Goal: Transaction & Acquisition: Purchase product/service

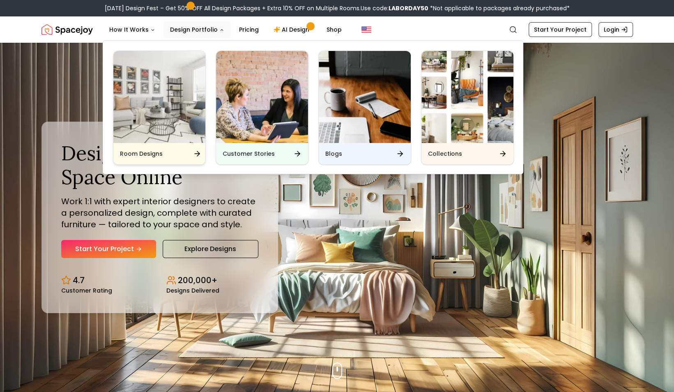
click at [172, 120] on img "Main" at bounding box center [159, 97] width 92 height 92
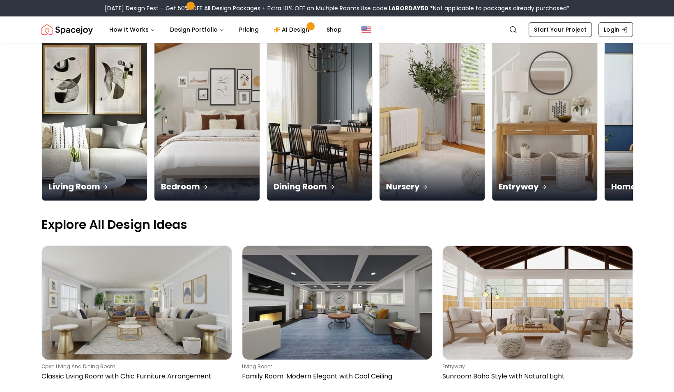
scroll to position [108, 0]
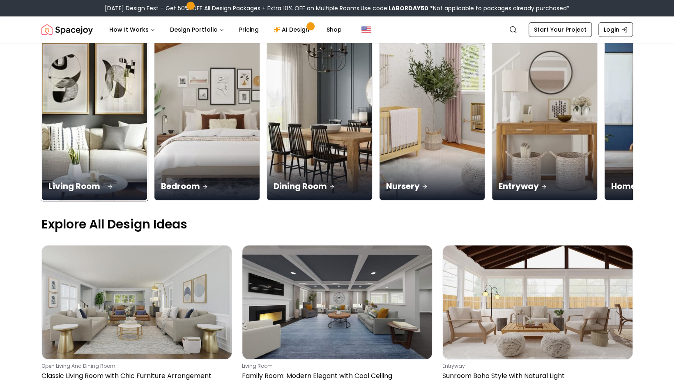
click at [84, 154] on div "Living Room" at bounding box center [94, 177] width 105 height 46
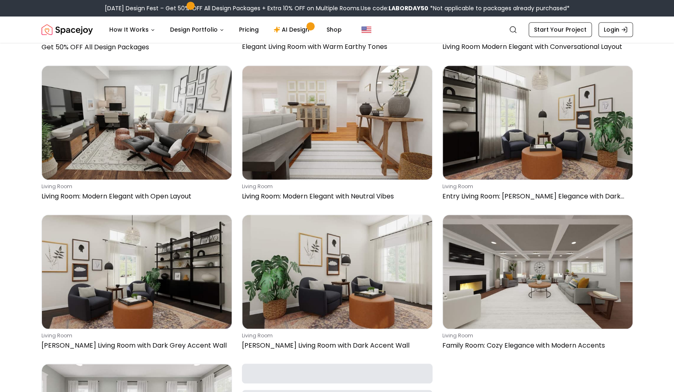
scroll to position [353, 0]
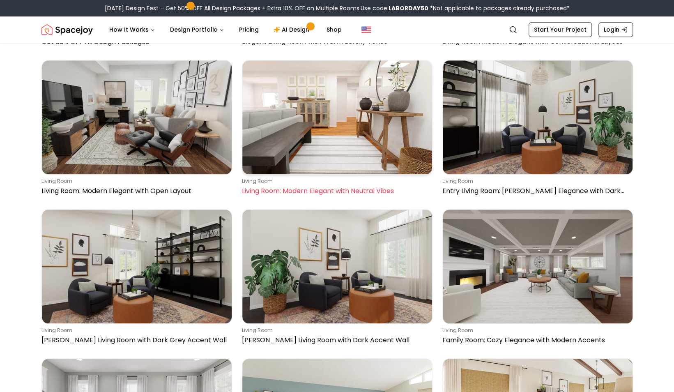
click at [331, 144] on img at bounding box center [337, 117] width 190 height 114
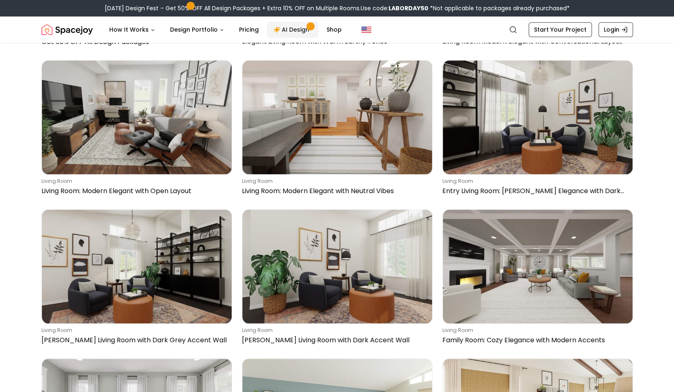
click at [290, 27] on link "AI Design" at bounding box center [292, 29] width 51 height 16
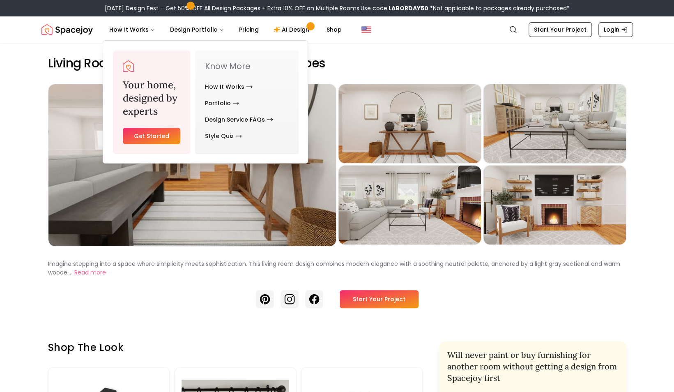
click at [67, 30] on img "Spacejoy" at bounding box center [67, 29] width 51 height 16
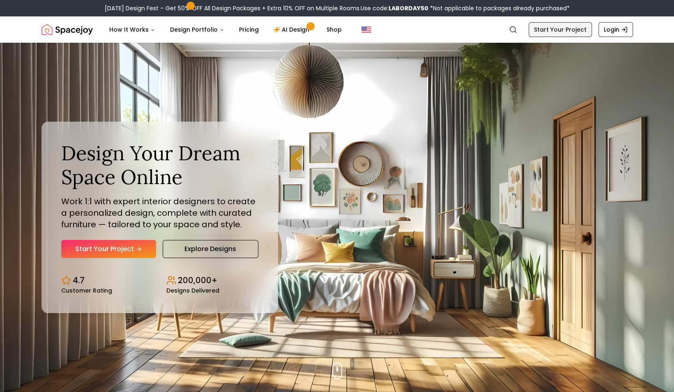
click at [564, 37] on link "Start Your Project" at bounding box center [560, 29] width 63 height 15
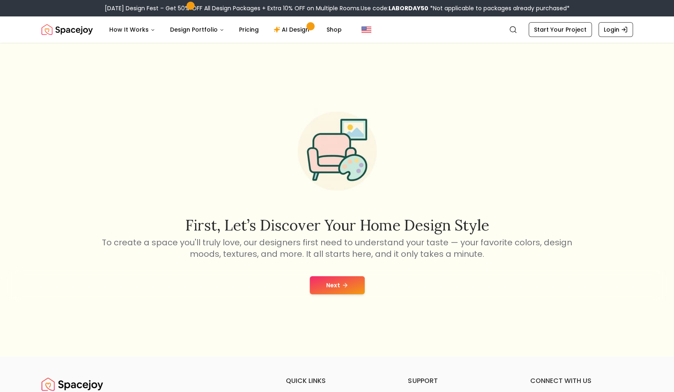
click at [322, 286] on button "Next" at bounding box center [337, 285] width 55 height 18
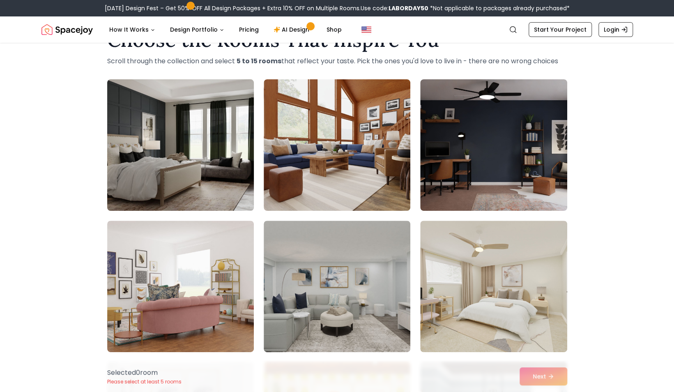
scroll to position [34, 0]
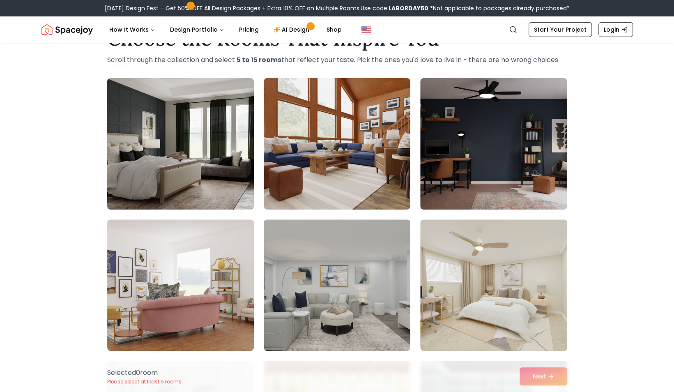
click at [184, 167] on img at bounding box center [181, 144] width 154 height 138
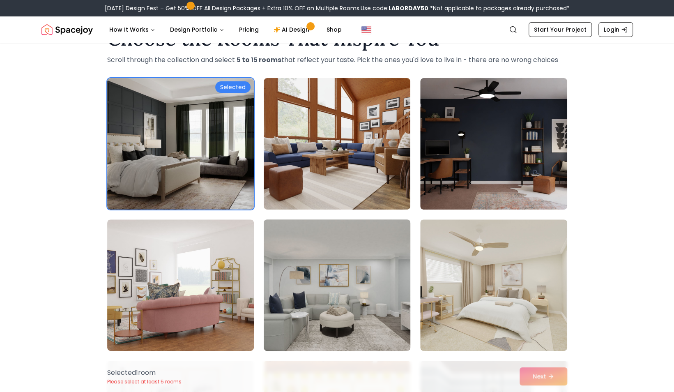
click at [330, 280] on img at bounding box center [337, 285] width 154 height 138
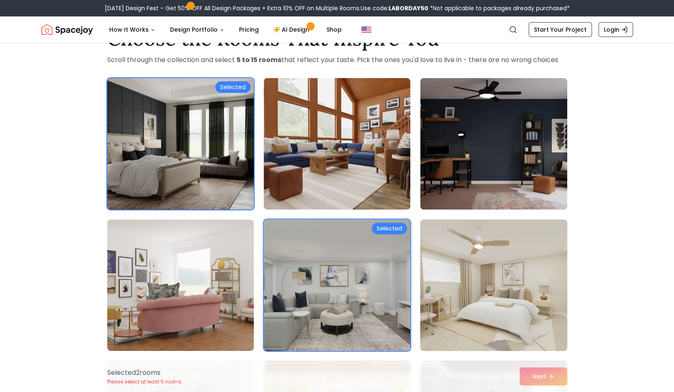
click at [446, 295] on img at bounding box center [494, 285] width 154 height 138
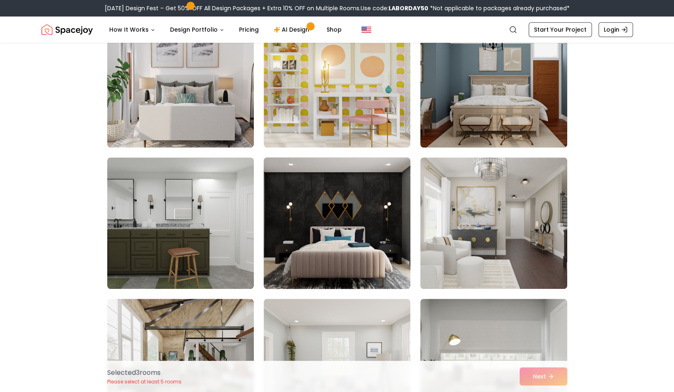
scroll to position [382, 0]
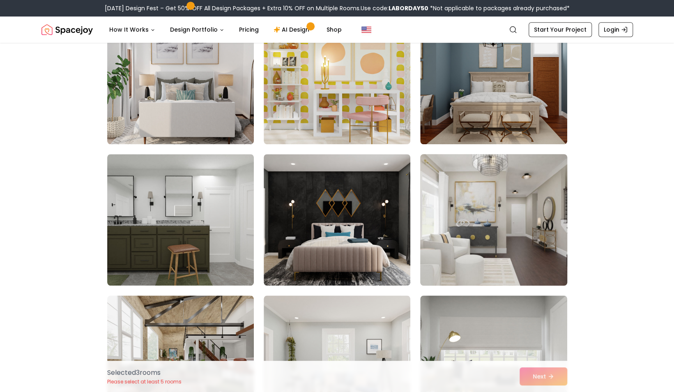
click at [494, 233] on img at bounding box center [494, 220] width 154 height 138
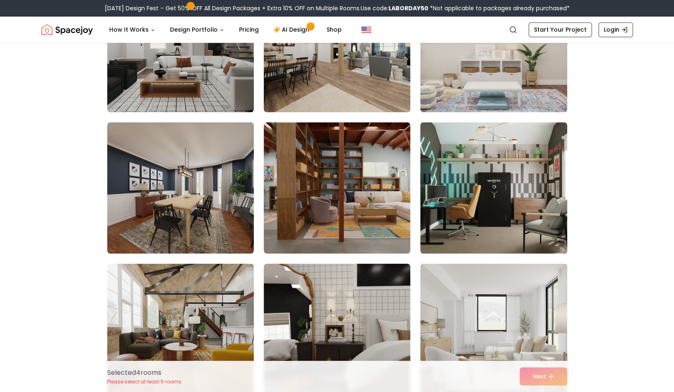
scroll to position [997, 0]
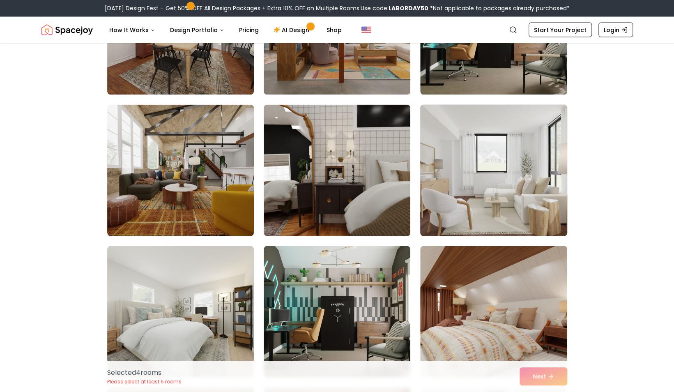
click at [513, 184] on img at bounding box center [494, 170] width 154 height 138
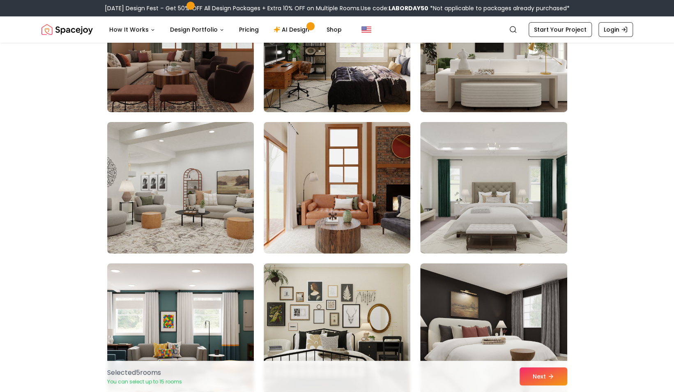
scroll to position [1828, 0]
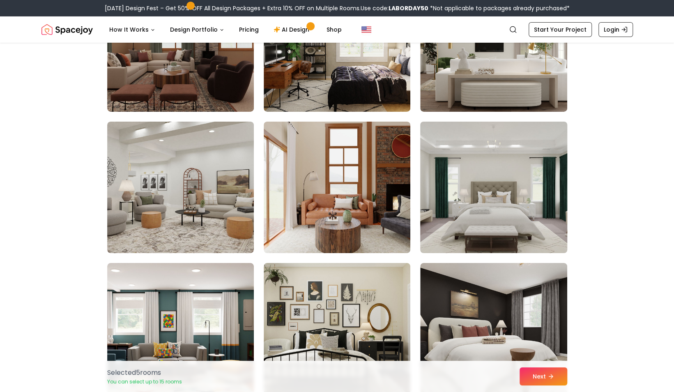
click at [524, 194] on img at bounding box center [494, 187] width 154 height 138
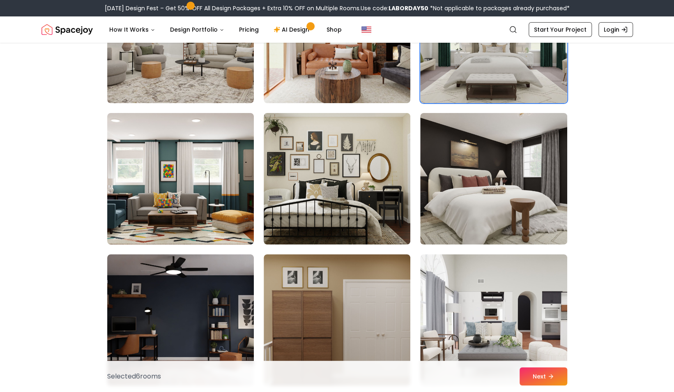
scroll to position [1985, 0]
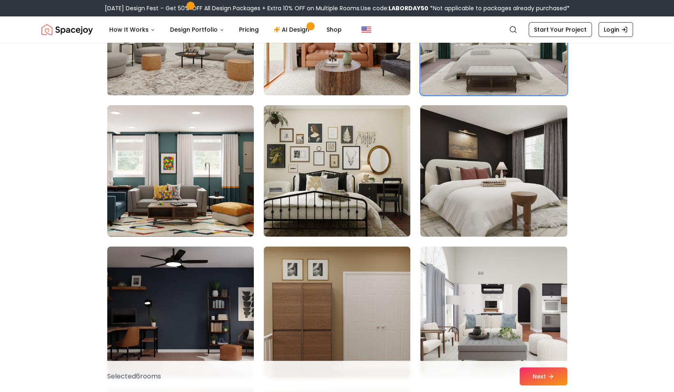
click at [518, 200] on img at bounding box center [494, 171] width 154 height 138
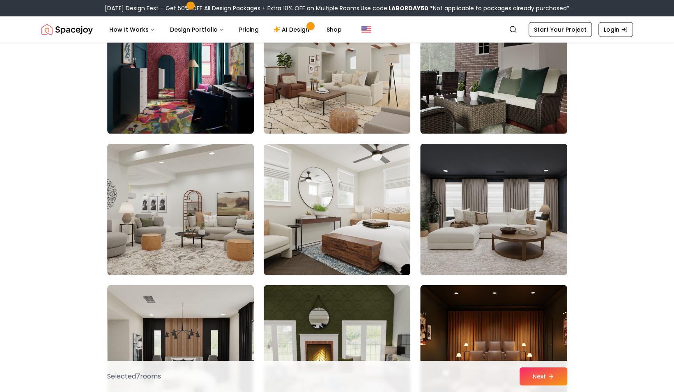
scroll to position [3375, 0]
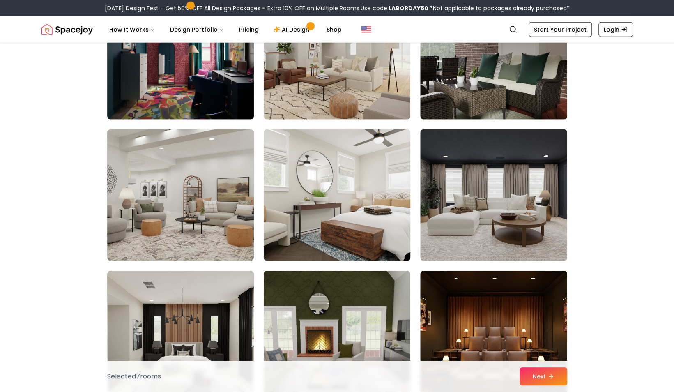
click at [351, 197] on img at bounding box center [337, 195] width 154 height 138
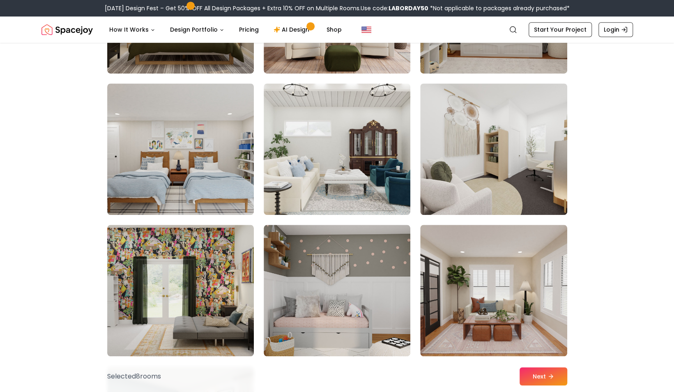
scroll to position [4411, 0]
click at [497, 160] on img at bounding box center [494, 149] width 154 height 138
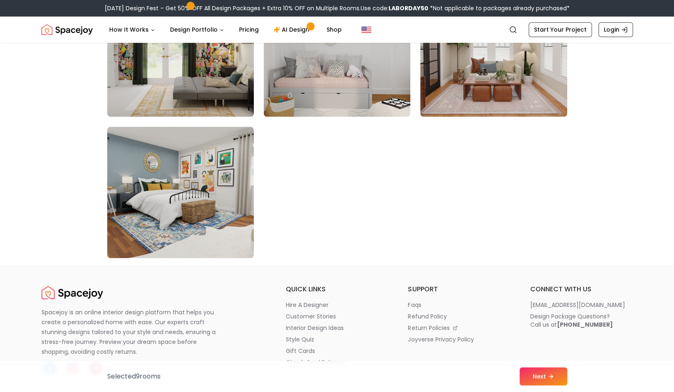
scroll to position [4675, 0]
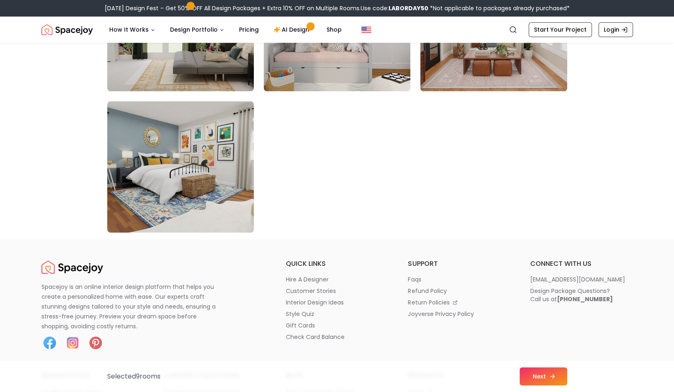
click at [540, 379] on button "Next" at bounding box center [544, 376] width 48 height 18
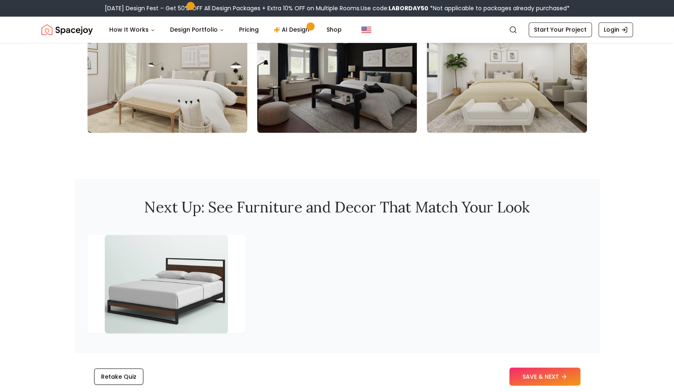
scroll to position [1038, 0]
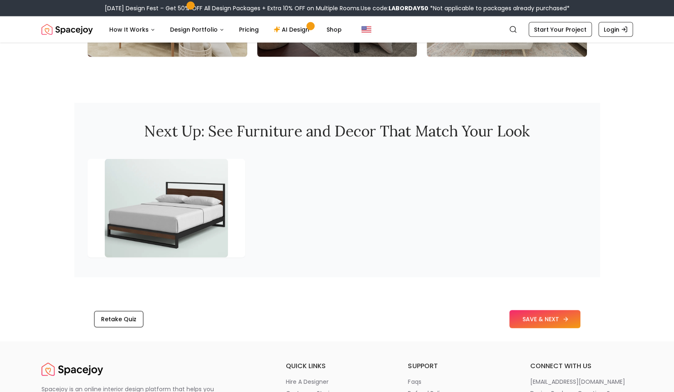
click at [547, 328] on button "SAVE & NEXT" at bounding box center [545, 319] width 71 height 18
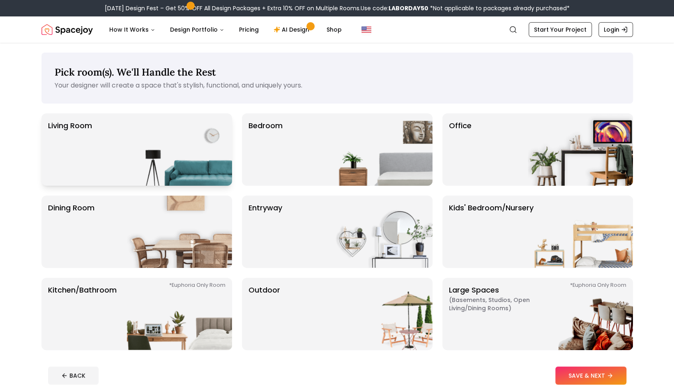
click at [157, 148] on img at bounding box center [179, 149] width 105 height 72
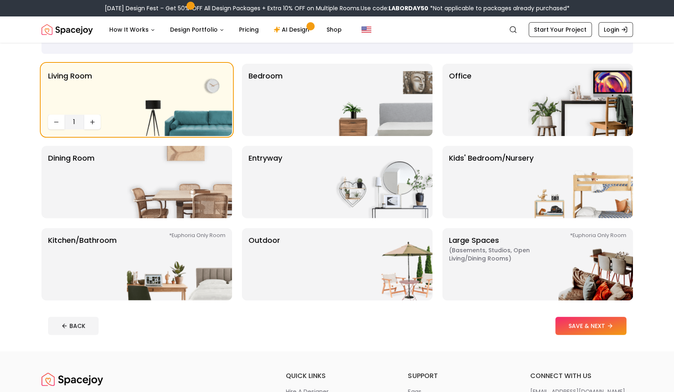
scroll to position [50, 0]
click at [322, 102] on div "Bedroom" at bounding box center [337, 99] width 191 height 72
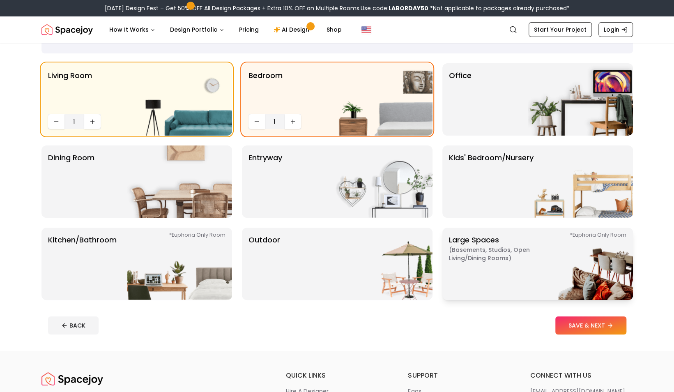
click at [508, 248] on span "( Basements, Studios, Open living/dining rooms )" at bounding box center [500, 254] width 103 height 16
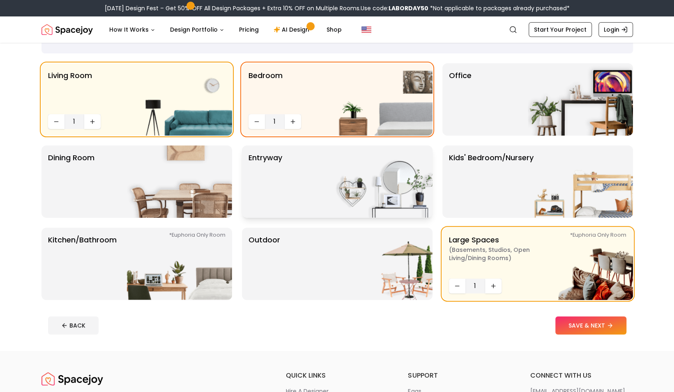
click at [355, 181] on img at bounding box center [379, 181] width 105 height 72
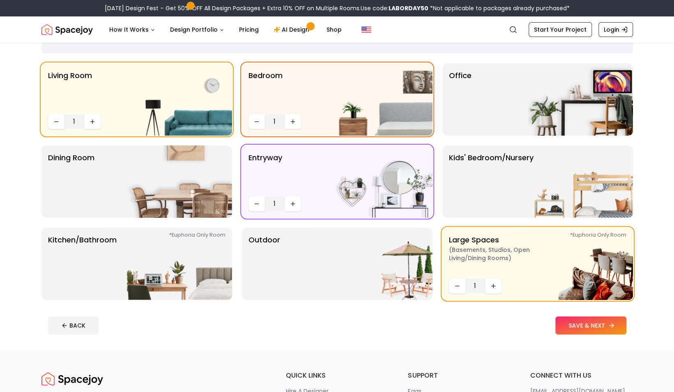
click at [595, 331] on button "SAVE & NEXT" at bounding box center [591, 325] width 71 height 18
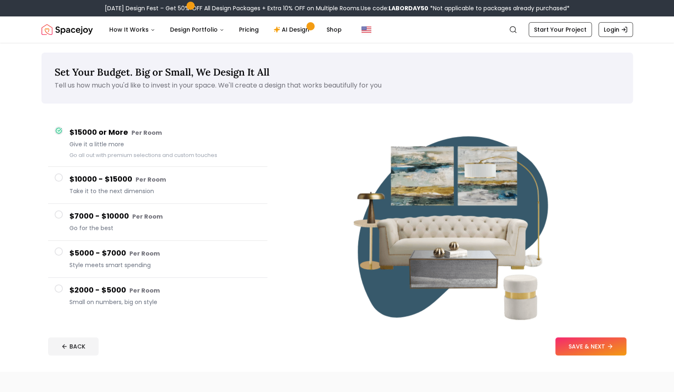
click at [153, 224] on span "Go for the best" at bounding box center [164, 228] width 191 height 8
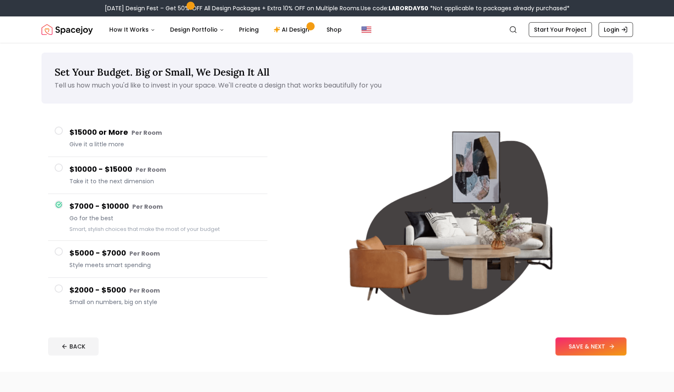
click at [608, 351] on button "SAVE & NEXT" at bounding box center [591, 346] width 71 height 18
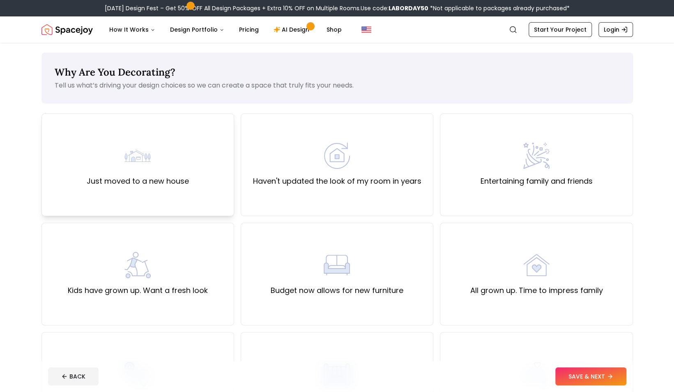
click at [162, 162] on div "Just moved to a new house" at bounding box center [138, 165] width 102 height 44
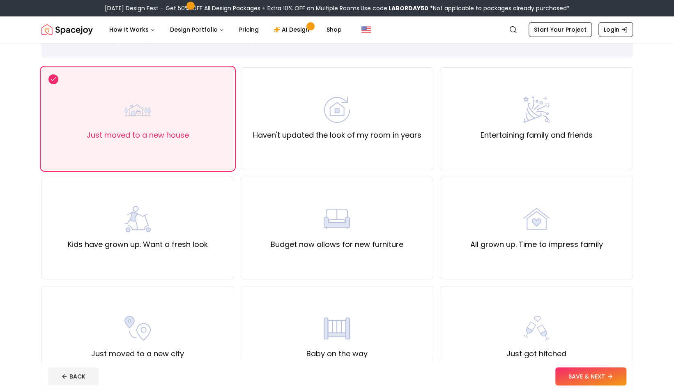
scroll to position [39, 0]
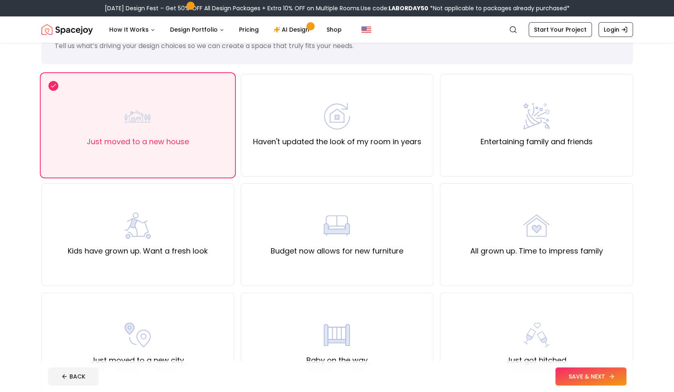
click at [595, 374] on button "SAVE & NEXT" at bounding box center [591, 376] width 71 height 18
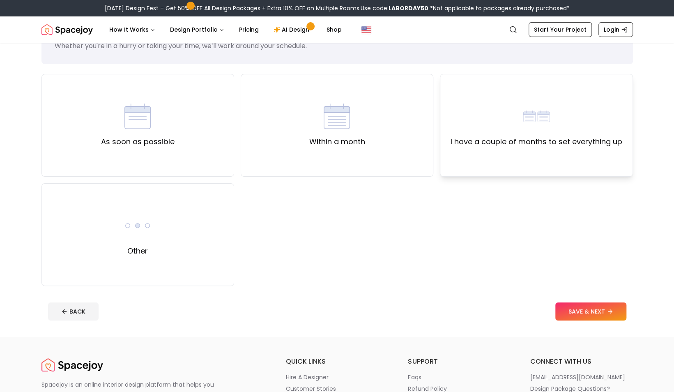
click at [489, 125] on div "I have a couple of months to set everything up" at bounding box center [537, 125] width 172 height 44
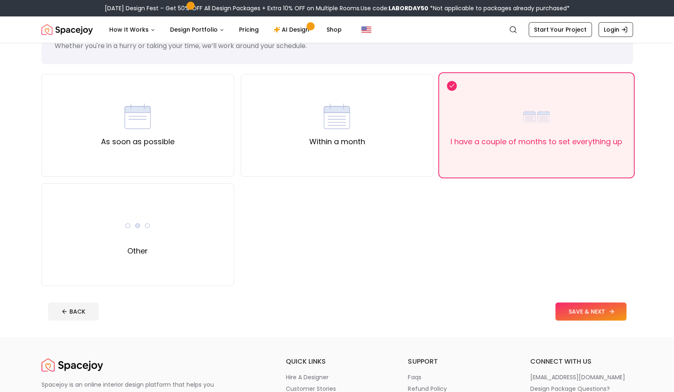
click at [587, 314] on button "SAVE & NEXT" at bounding box center [591, 311] width 71 height 18
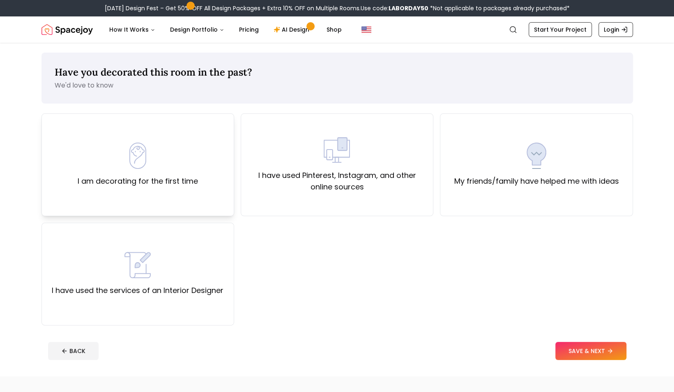
click at [199, 173] on div "I am decorating for the first time" at bounding box center [138, 164] width 193 height 103
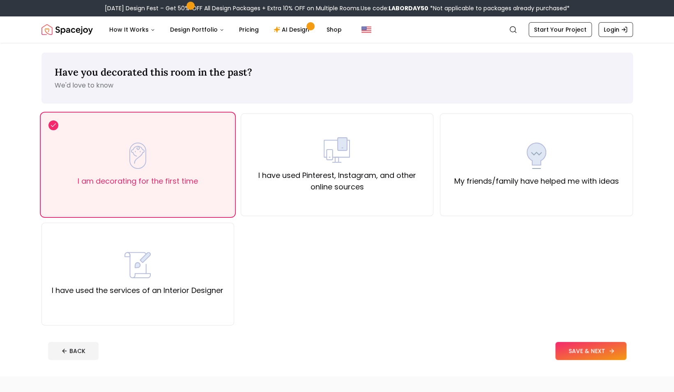
click at [597, 352] on button "SAVE & NEXT" at bounding box center [591, 351] width 71 height 18
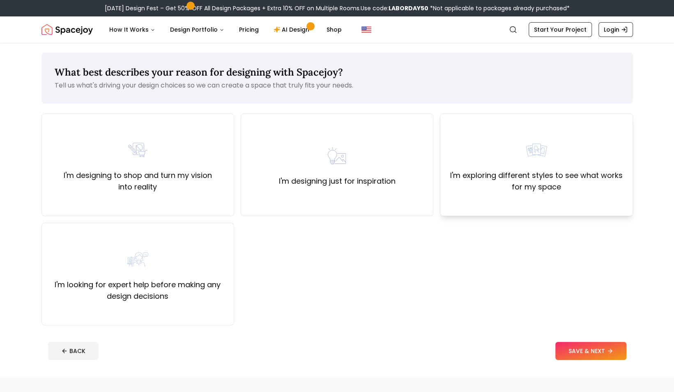
click at [494, 185] on label "I'm exploring different styles to see what works for my space" at bounding box center [536, 181] width 179 height 23
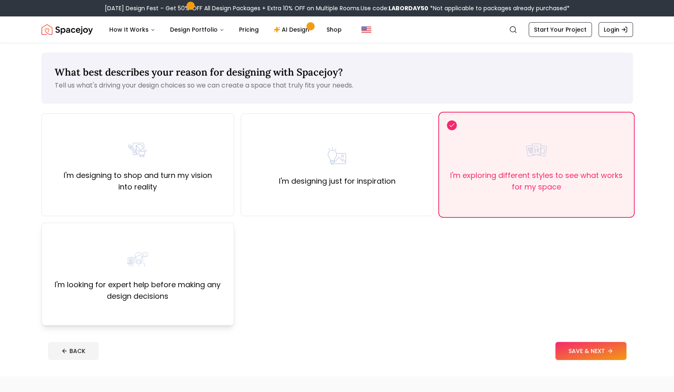
click at [177, 259] on div "I'm looking for expert help before making any design decisions" at bounding box center [137, 274] width 179 height 56
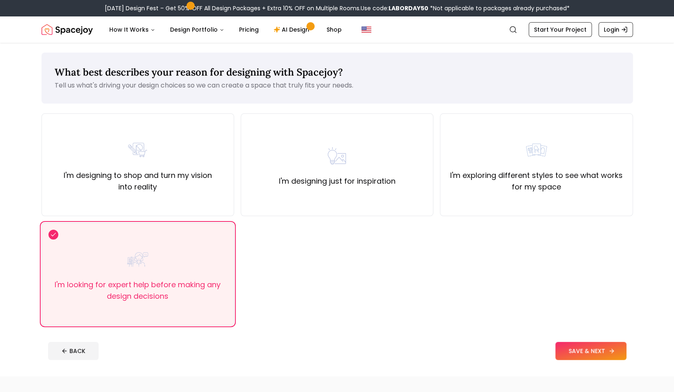
click at [570, 349] on button "SAVE & NEXT" at bounding box center [591, 351] width 71 height 18
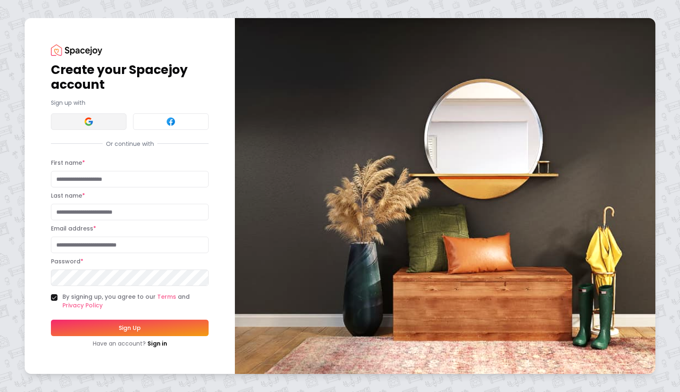
click at [95, 122] on button at bounding box center [89, 121] width 76 height 16
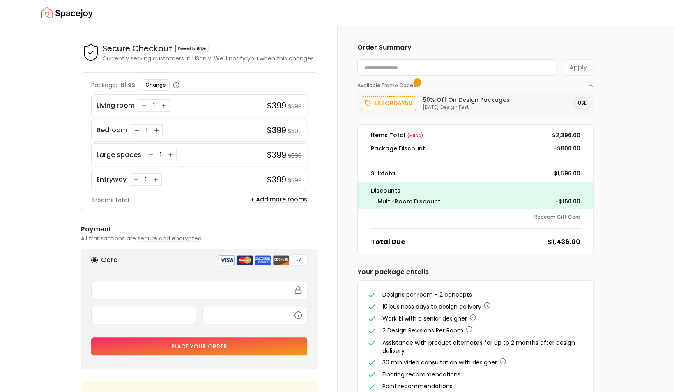
click at [579, 104] on button "USE" at bounding box center [582, 103] width 16 height 12
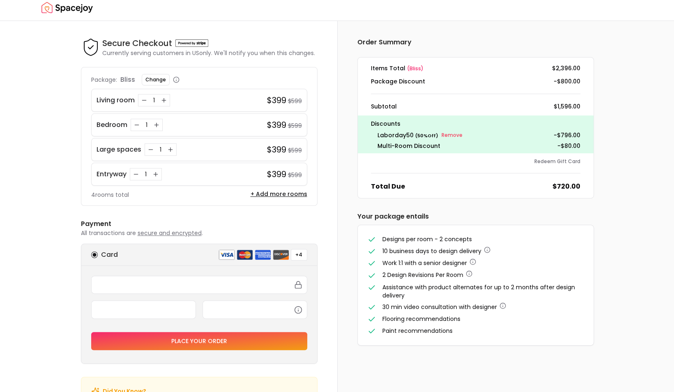
scroll to position [6, 0]
click at [157, 123] on icon "Increase quantity for Bedroom" at bounding box center [157, 124] width 0 height 4
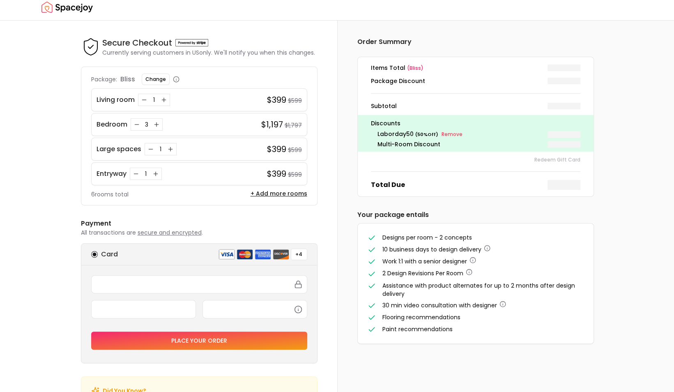
click at [157, 123] on icon "Increase quantity for Bedroom" at bounding box center [157, 124] width 0 height 4
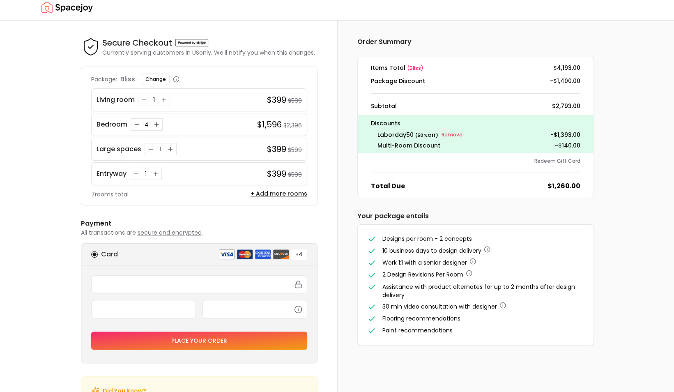
scroll to position [49, 0]
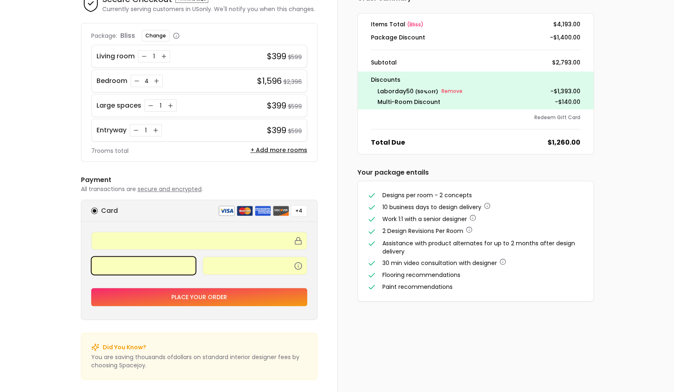
click at [197, 294] on button "Place your order" at bounding box center [199, 297] width 216 height 18
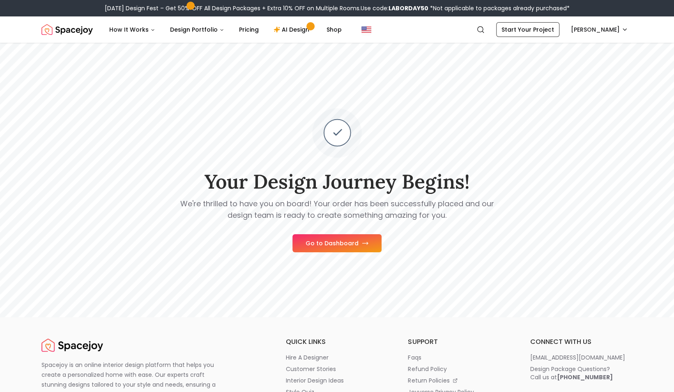
click at [338, 244] on button "Go to Dashboard" at bounding box center [337, 243] width 89 height 18
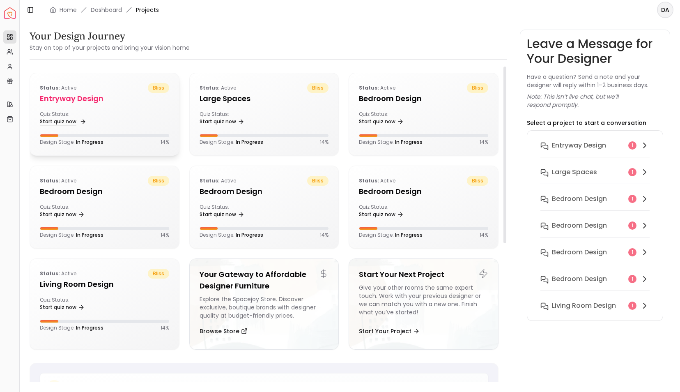
click at [70, 120] on link "Start quiz now" at bounding box center [62, 122] width 45 height 12
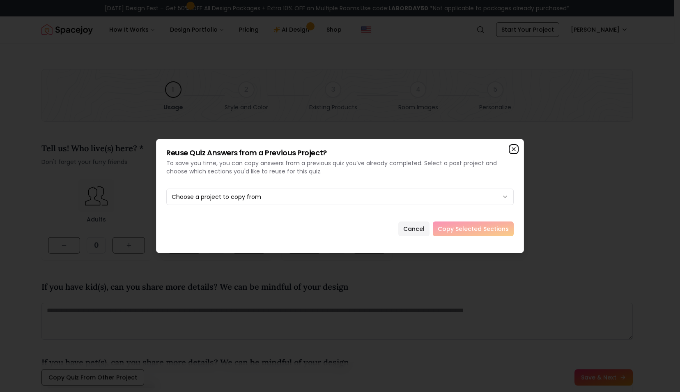
click at [514, 150] on icon "button" at bounding box center [513, 149] width 3 height 3
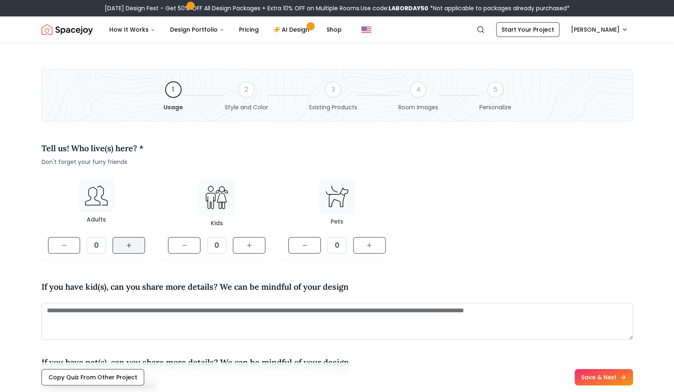
click at [131, 239] on button at bounding box center [129, 245] width 32 height 16
click at [248, 245] on icon at bounding box center [249, 245] width 7 height 7
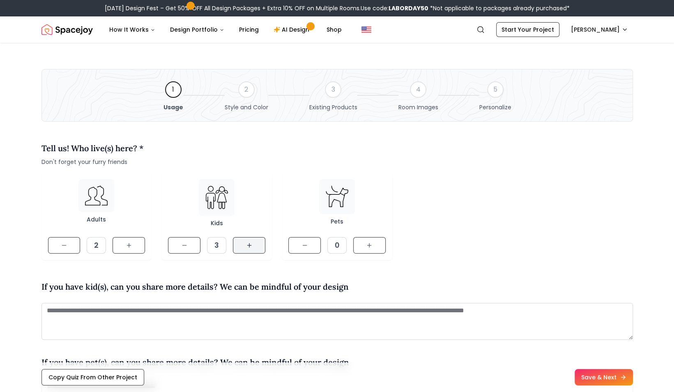
click at [248, 245] on icon at bounding box center [249, 245] width 7 height 7
click at [372, 241] on button at bounding box center [369, 245] width 32 height 16
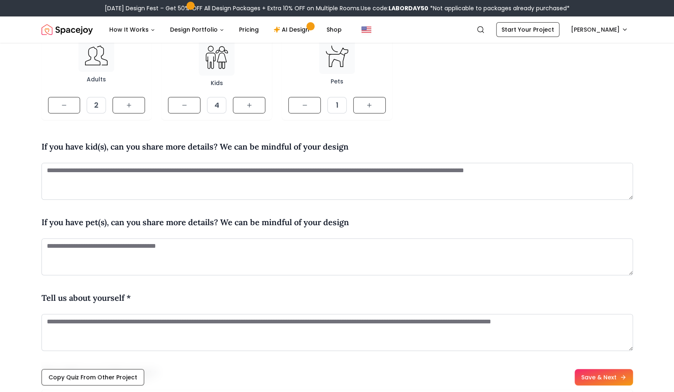
scroll to position [164, 0]
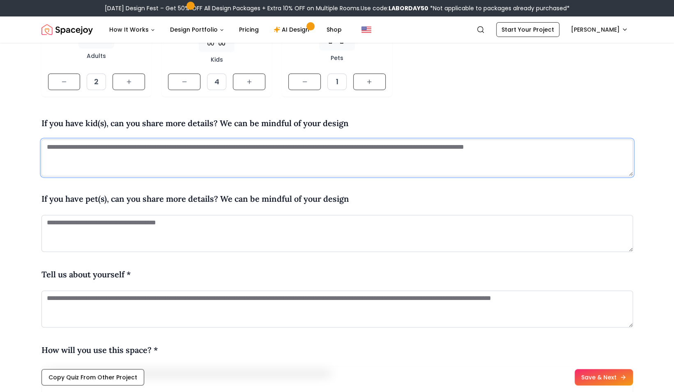
click at [94, 164] on textarea at bounding box center [338, 157] width 592 height 37
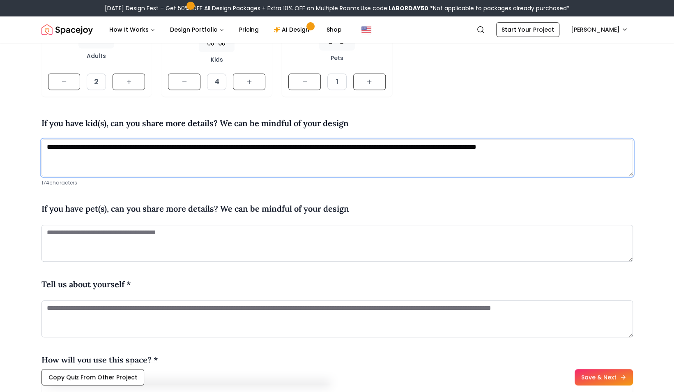
type textarea "**********"
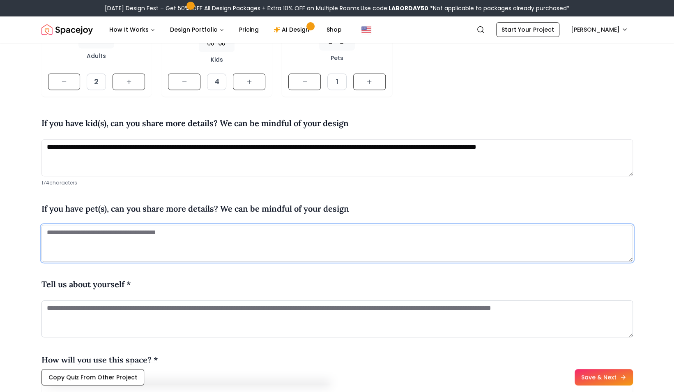
click at [138, 240] on textarea at bounding box center [338, 243] width 592 height 37
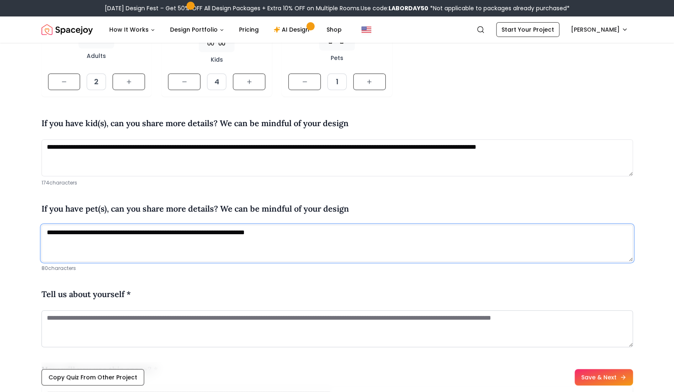
type textarea "**********"
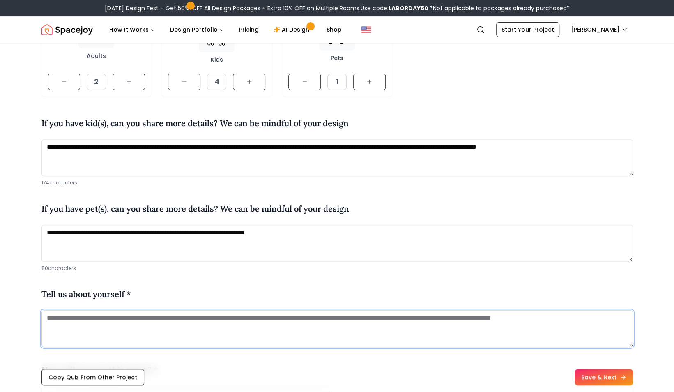
click at [126, 328] on textarea at bounding box center [338, 328] width 592 height 37
type textarea "*"
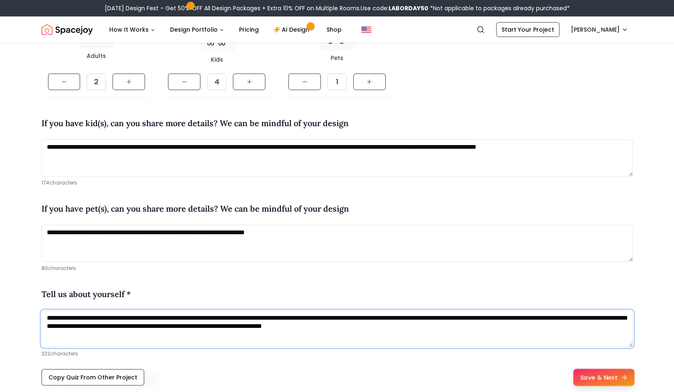
type textarea "**********"
click at [608, 378] on button "Save & Next" at bounding box center [603, 377] width 61 height 17
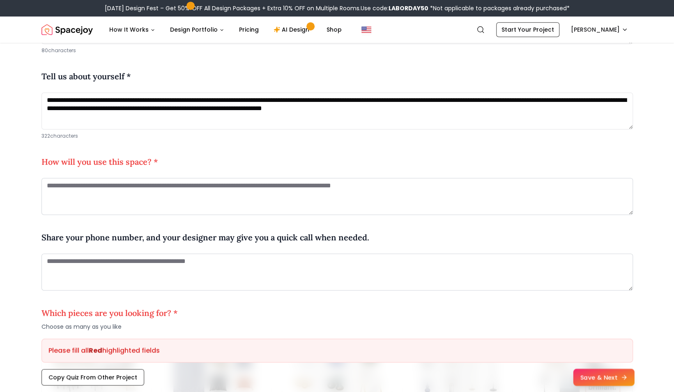
scroll to position [381, 0]
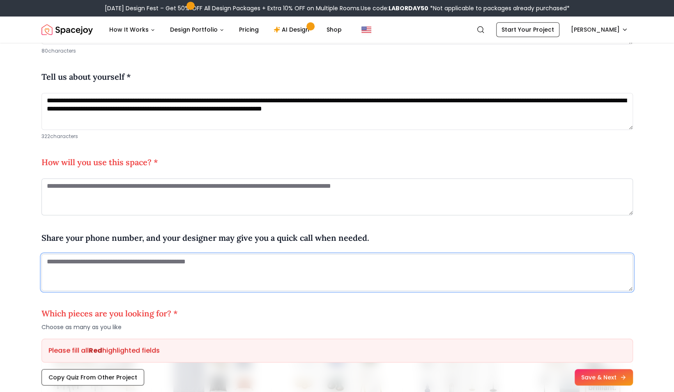
click at [259, 272] on textarea at bounding box center [338, 272] width 592 height 37
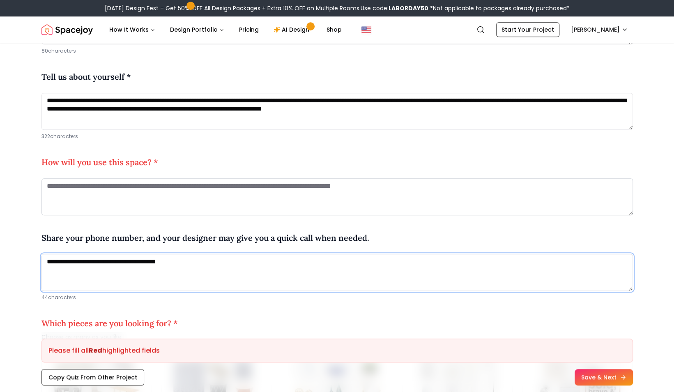
type textarea "**********"
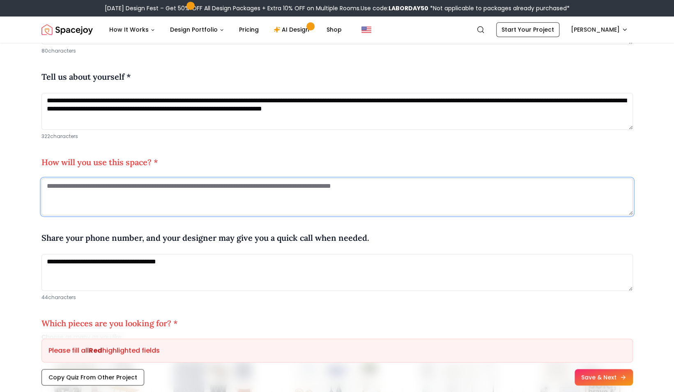
click at [171, 188] on textarea at bounding box center [338, 196] width 592 height 37
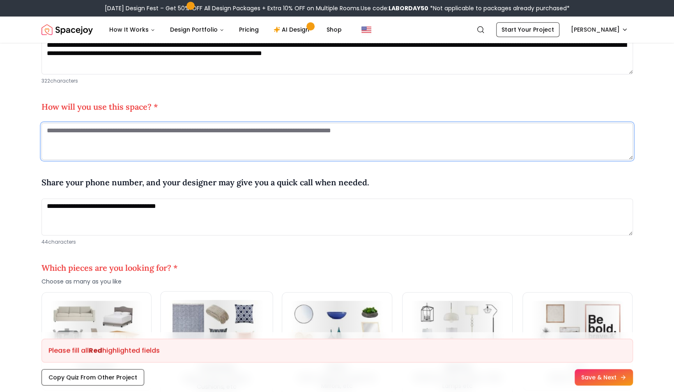
scroll to position [436, 0]
click at [99, 136] on textarea at bounding box center [338, 141] width 592 height 37
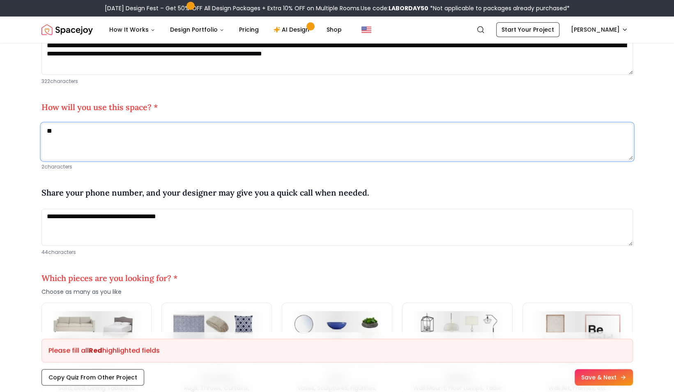
type textarea "*"
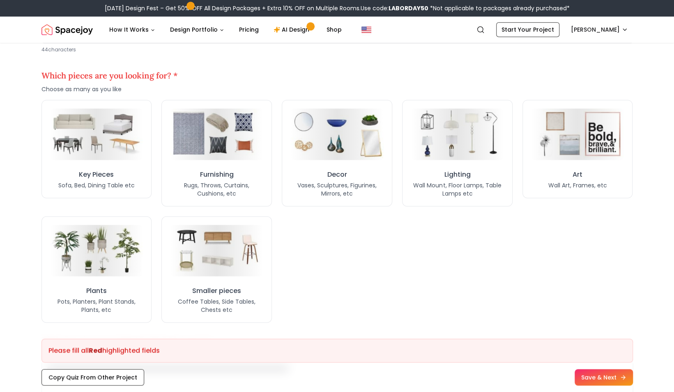
scroll to position [639, 0]
type textarea "**********"
click at [576, 152] on img at bounding box center [578, 134] width 98 height 54
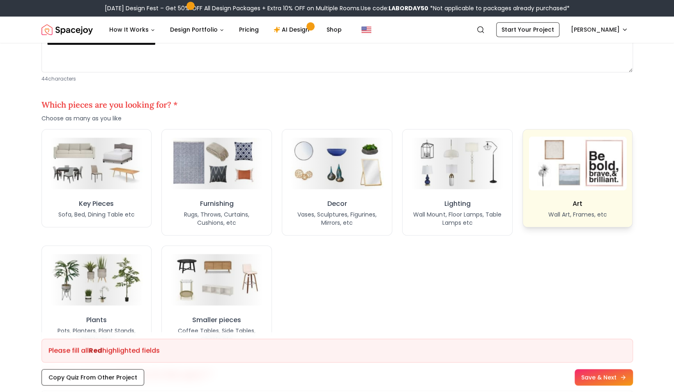
scroll to position [612, 0]
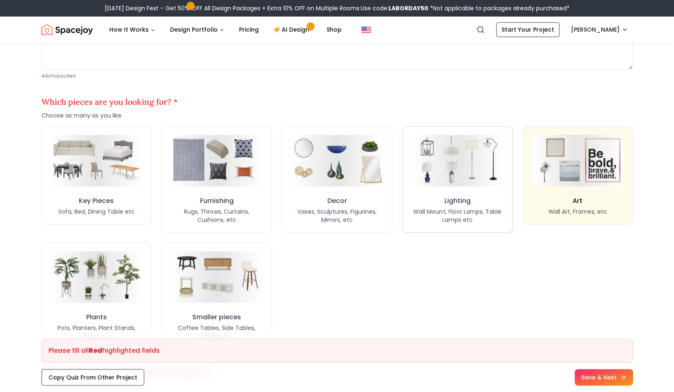
click at [466, 192] on button "Lighting Wall Mount, Floor Lamps, Table Lamps etc" at bounding box center [457, 179] width 111 height 106
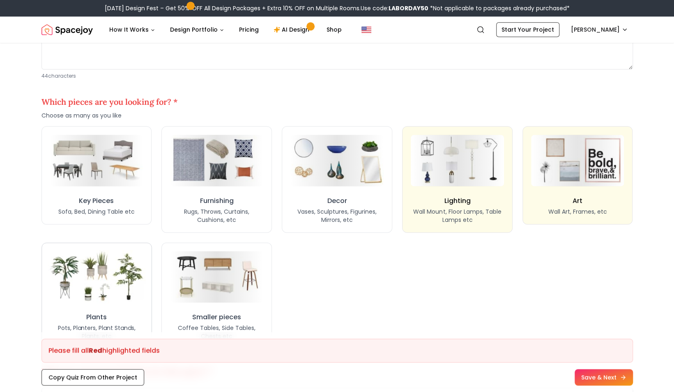
click at [109, 297] on img at bounding box center [97, 277] width 98 height 54
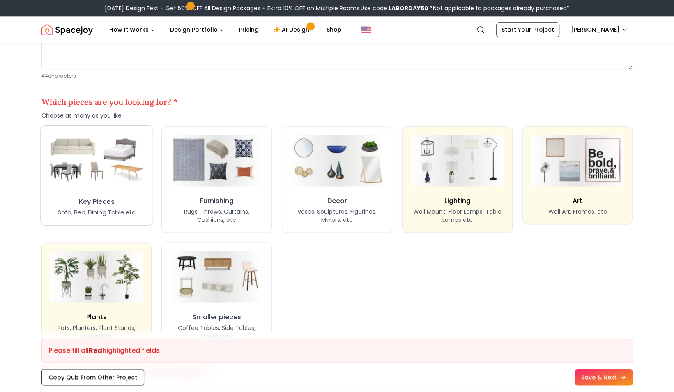
click at [103, 184] on img at bounding box center [96, 160] width 100 height 55
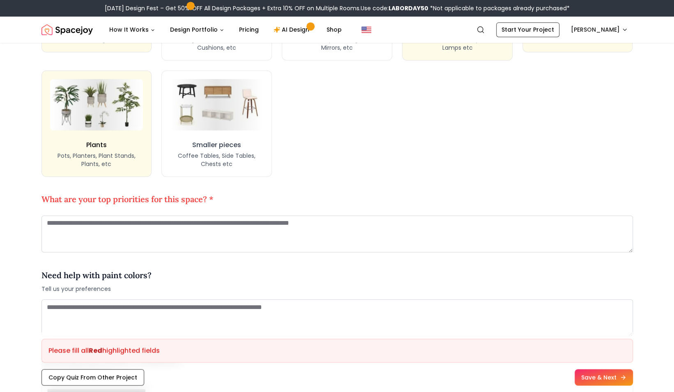
scroll to position [785, 0]
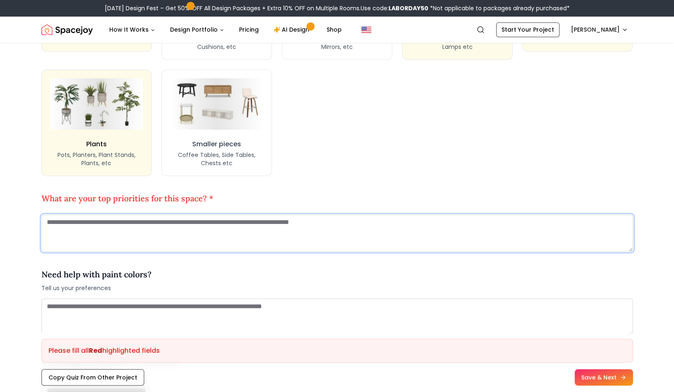
click at [242, 237] on textarea at bounding box center [338, 232] width 592 height 37
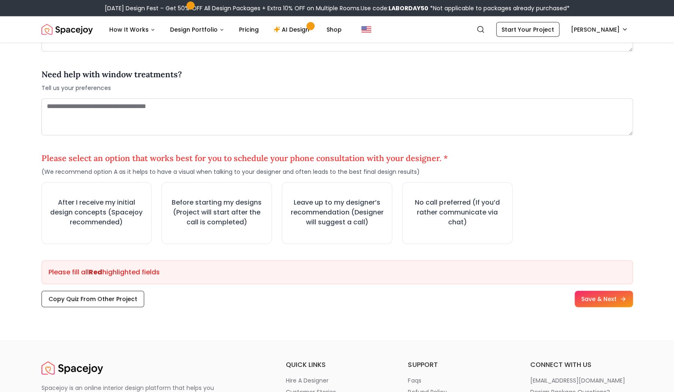
scroll to position [1079, 0]
type textarea "**********"
click at [70, 206] on h3 "After I receive my initial design concepts (Spacejoy recommended)" at bounding box center [96, 211] width 97 height 31
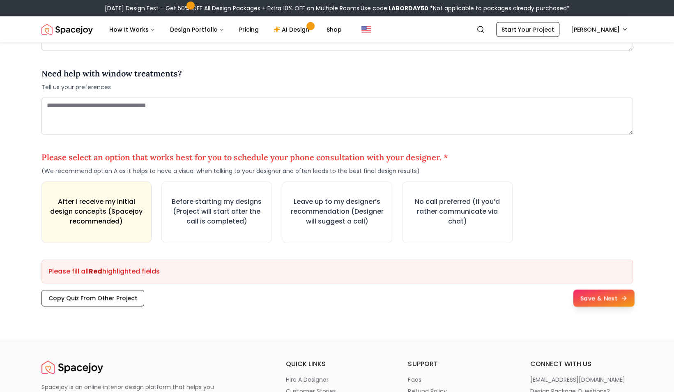
click at [606, 296] on button "Save & Next" at bounding box center [603, 298] width 61 height 17
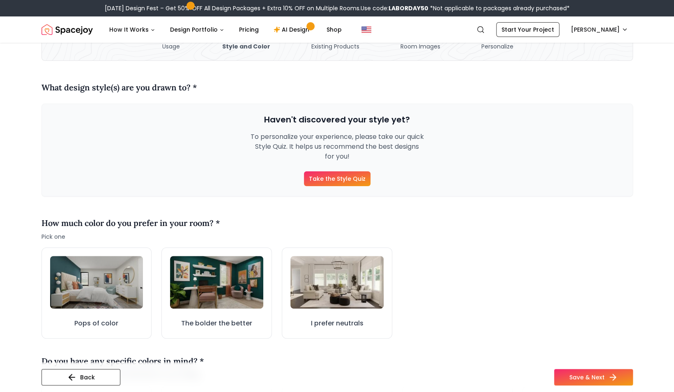
scroll to position [21, 0]
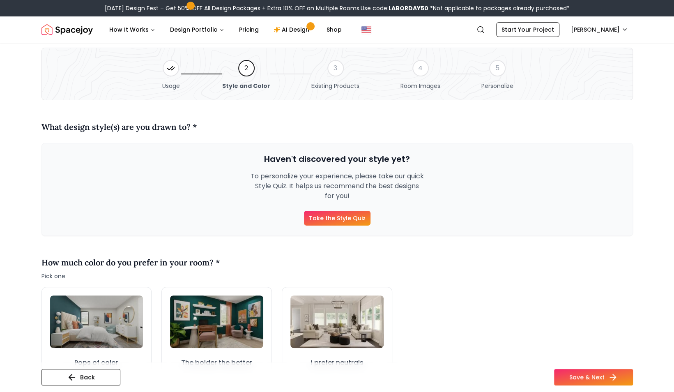
click at [172, 71] on icon at bounding box center [171, 68] width 8 height 8
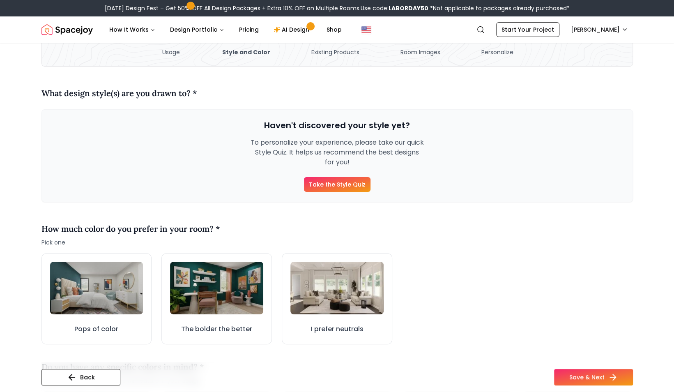
scroll to position [56, 0]
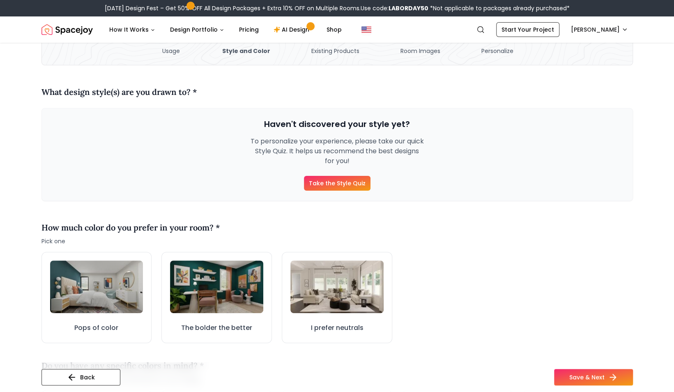
click at [342, 182] on link "Take the Style Quiz" at bounding box center [337, 183] width 67 height 15
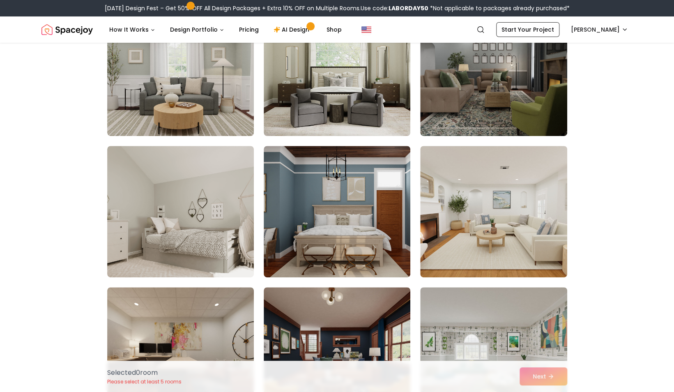
scroll to position [125, 0]
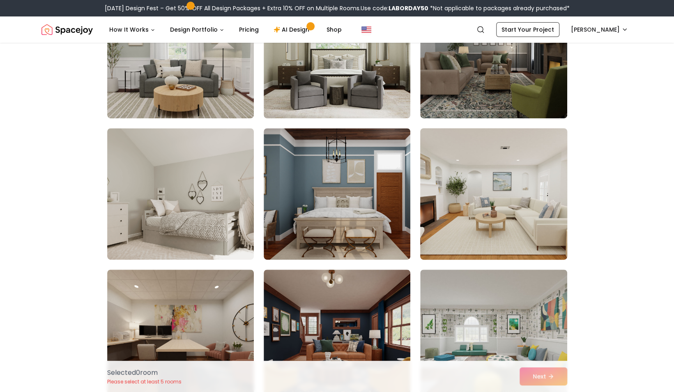
click at [435, 198] on img at bounding box center [494, 194] width 154 height 138
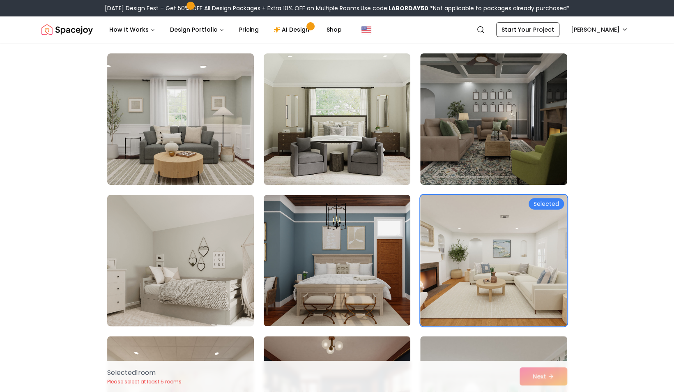
scroll to position [57, 0]
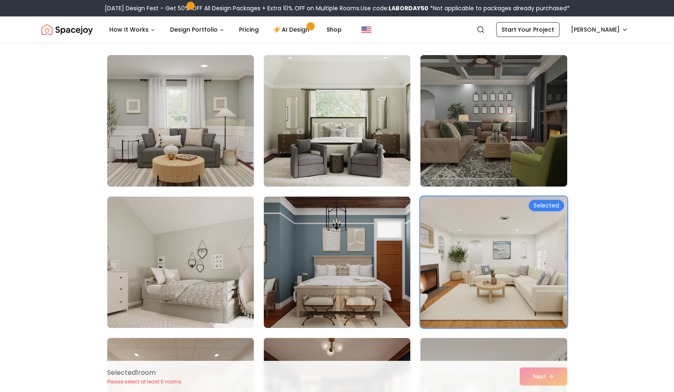
click at [189, 158] on img at bounding box center [181, 121] width 154 height 138
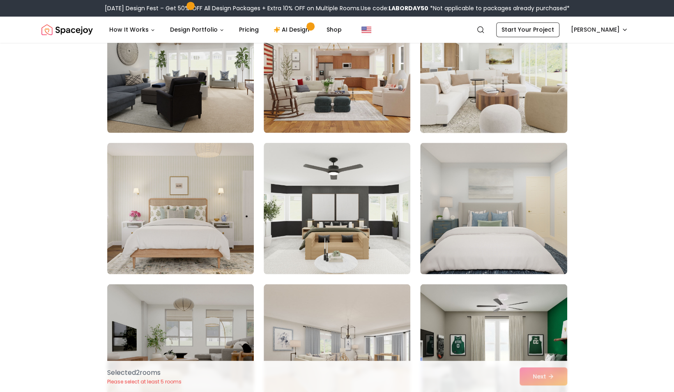
scroll to position [822, 0]
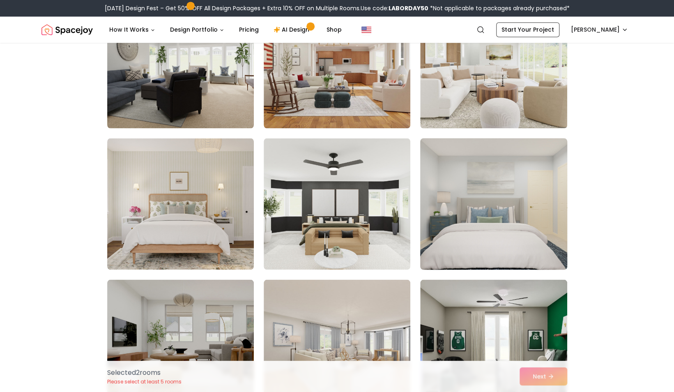
click at [484, 224] on img at bounding box center [494, 204] width 154 height 138
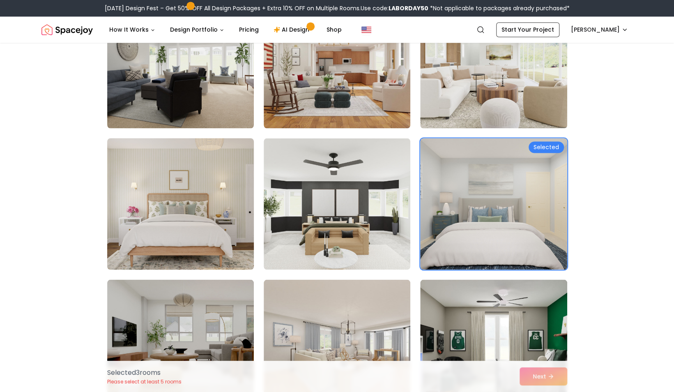
click at [203, 212] on img at bounding box center [181, 204] width 154 height 138
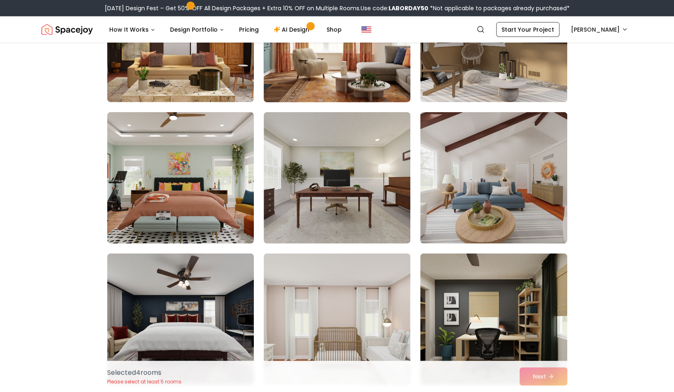
scroll to position [1272, 0]
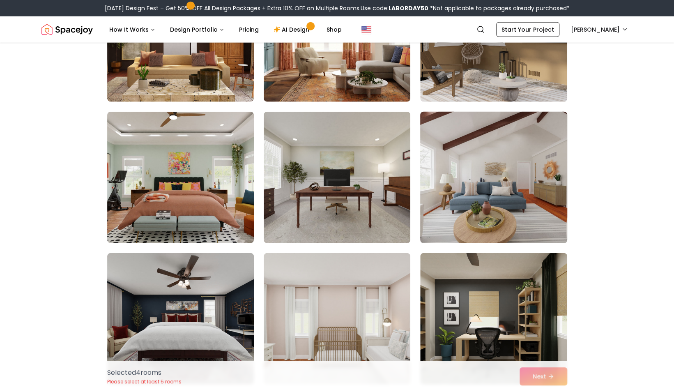
click at [532, 199] on img at bounding box center [494, 177] width 154 height 138
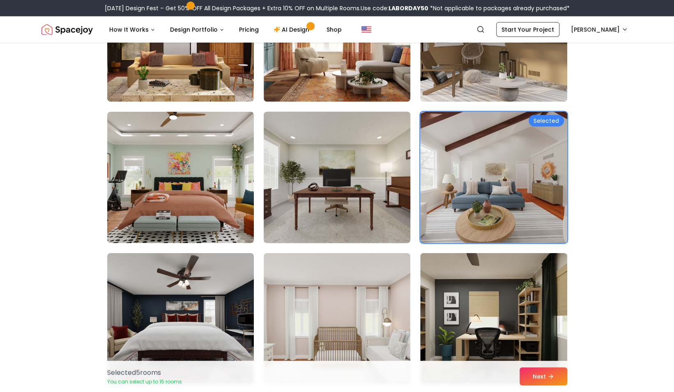
click at [324, 183] on img at bounding box center [337, 177] width 154 height 138
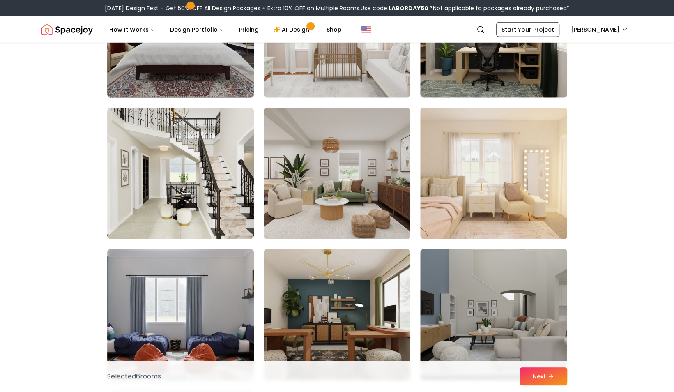
scroll to position [1567, 0]
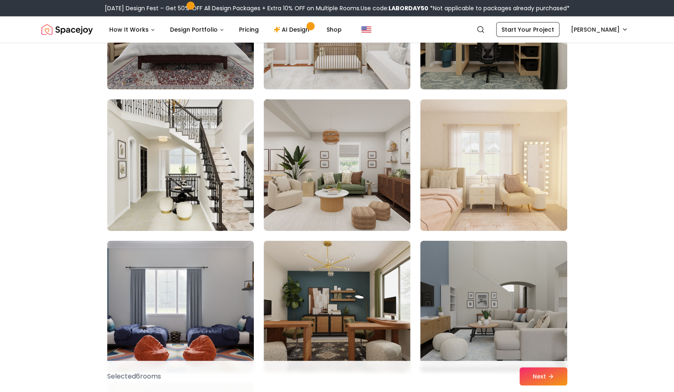
click at [179, 186] on img at bounding box center [181, 165] width 154 height 138
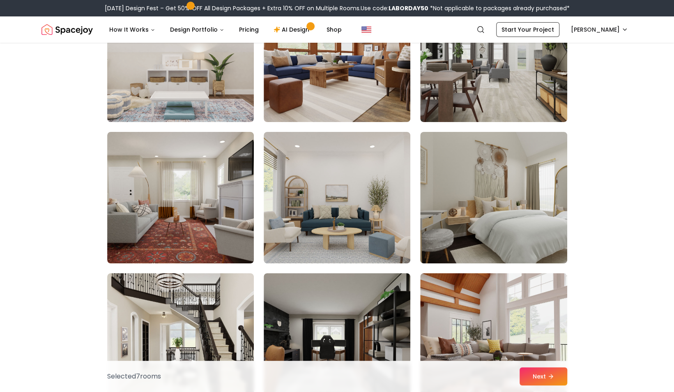
scroll to position [1963, 0]
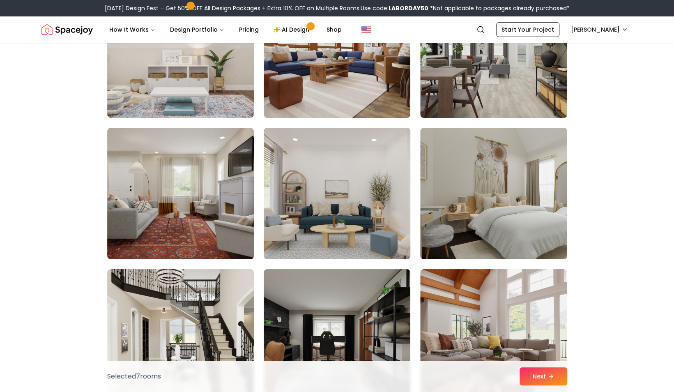
click at [334, 184] on img at bounding box center [337, 194] width 154 height 138
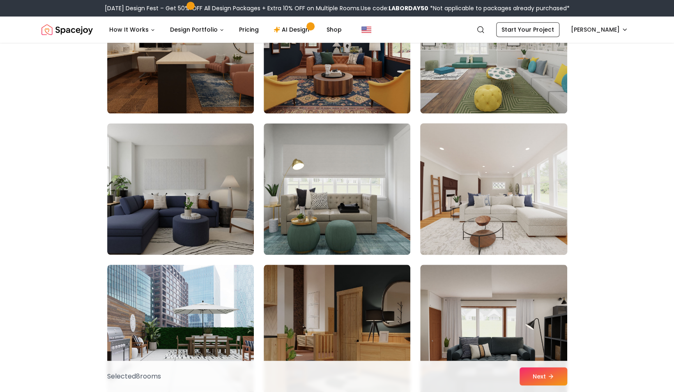
scroll to position [422, 0]
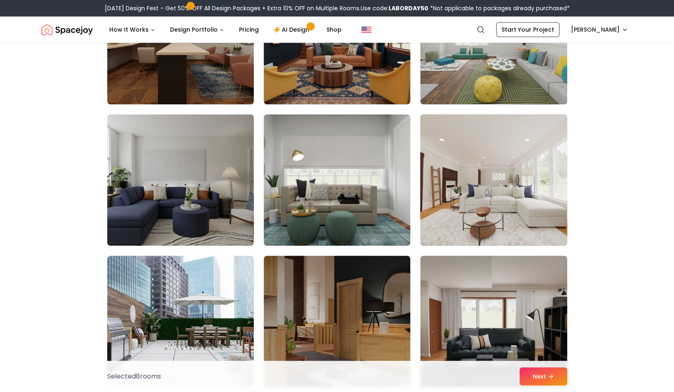
click at [494, 199] on img at bounding box center [494, 180] width 154 height 138
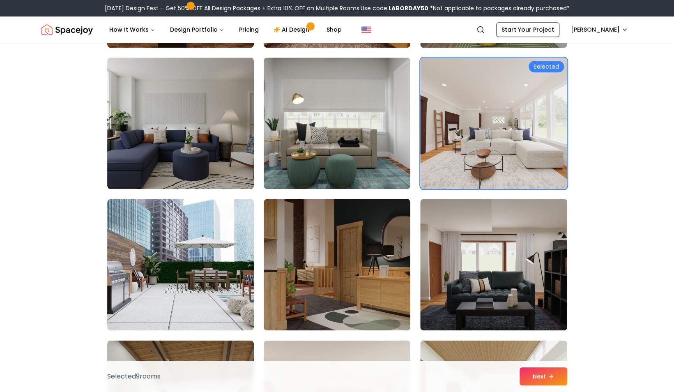
scroll to position [477, 0]
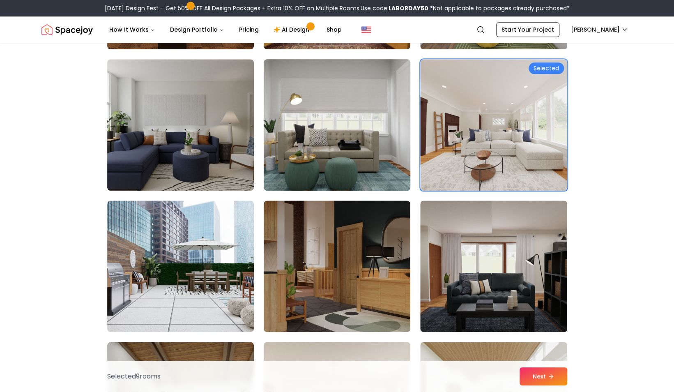
click at [355, 143] on img at bounding box center [337, 125] width 154 height 138
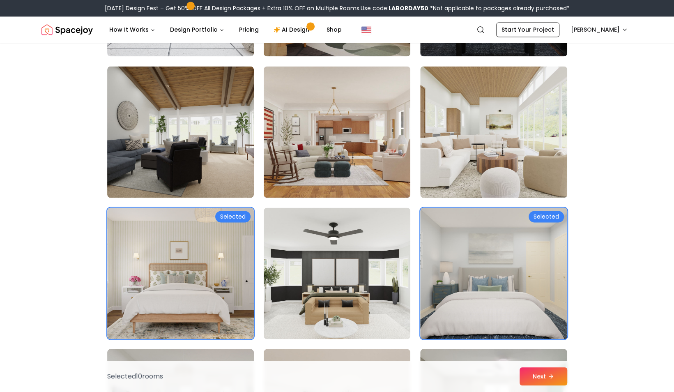
scroll to position [753, 0]
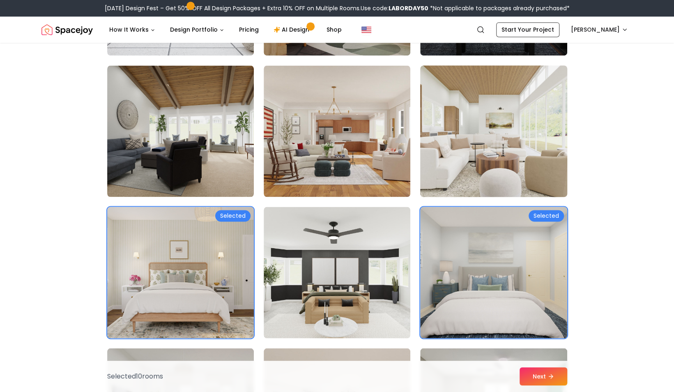
click at [459, 156] on img at bounding box center [494, 131] width 154 height 138
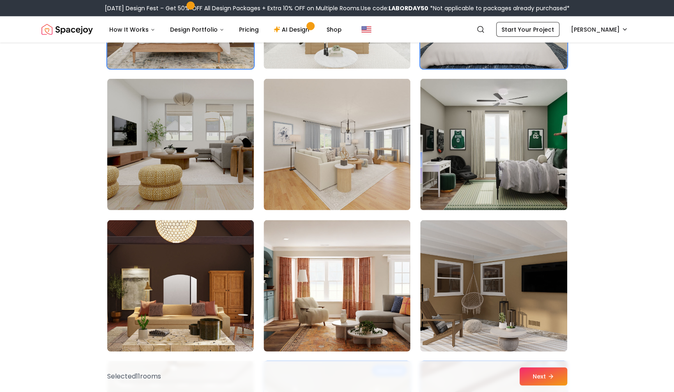
scroll to position [1079, 0]
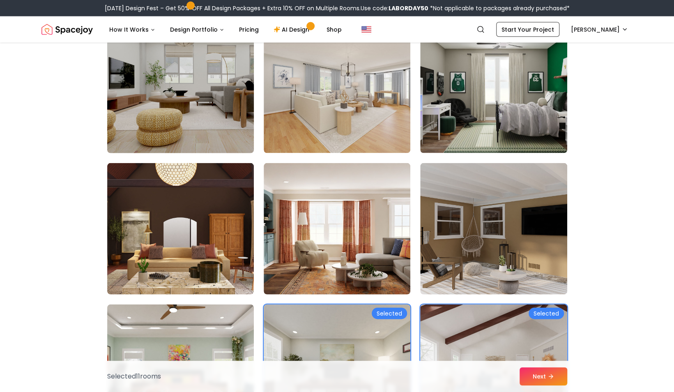
click at [188, 113] on img at bounding box center [181, 87] width 154 height 138
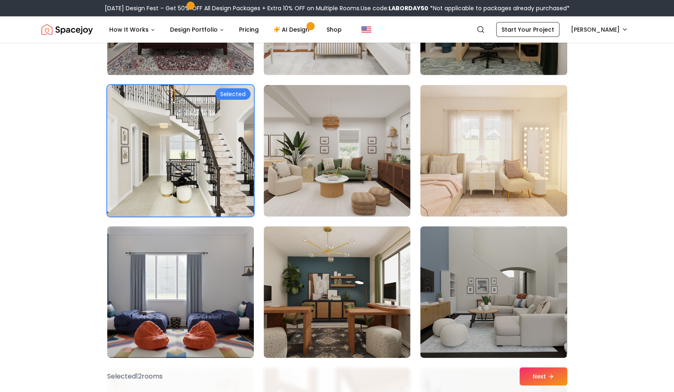
scroll to position [1584, 0]
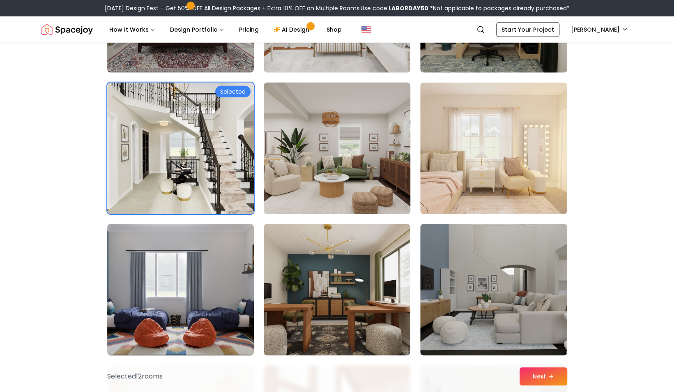
click at [344, 171] on img at bounding box center [337, 148] width 154 height 138
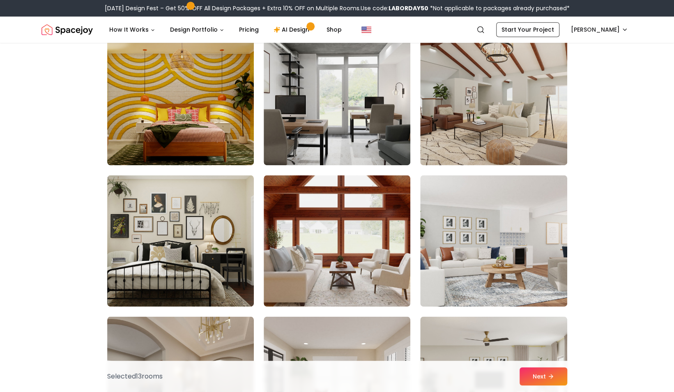
scroll to position [2630, 0]
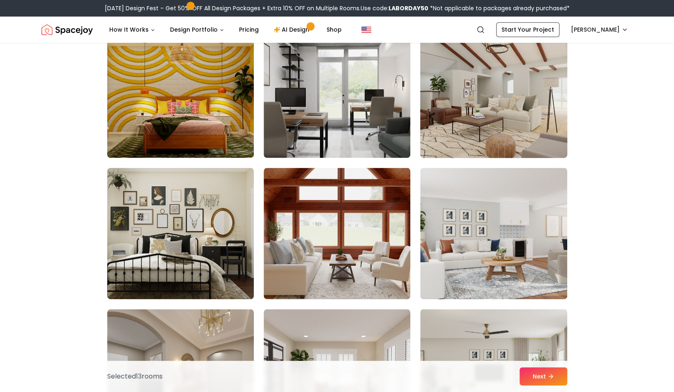
click at [506, 98] on img at bounding box center [494, 92] width 154 height 138
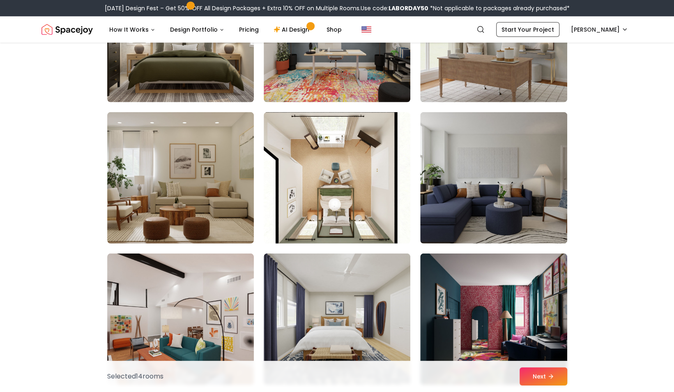
scroll to position [3391, 0]
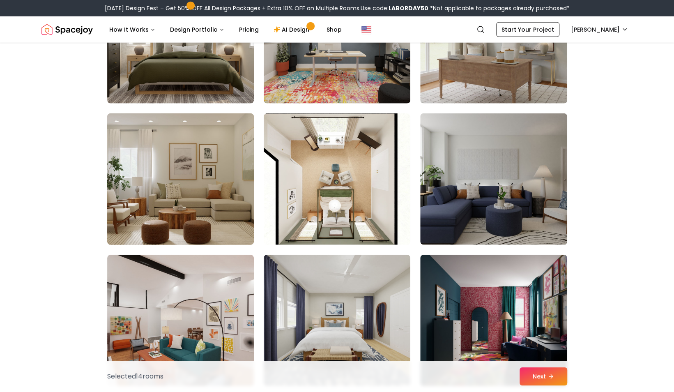
click at [200, 192] on img at bounding box center [181, 179] width 154 height 138
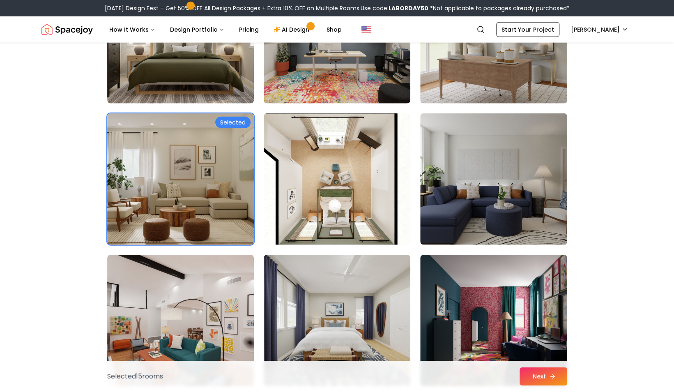
click at [537, 378] on button "Next" at bounding box center [544, 376] width 48 height 18
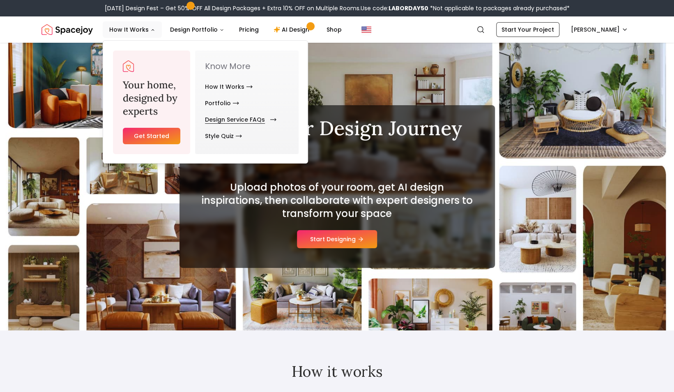
click at [230, 118] on link "Design Service FAQs" at bounding box center [239, 119] width 68 height 16
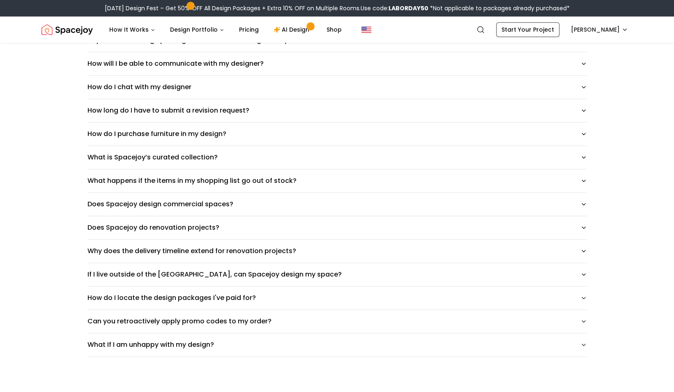
scroll to position [411, 0]
click at [159, 335] on button "What If I am unhappy with my design?" at bounding box center [338, 344] width 500 height 23
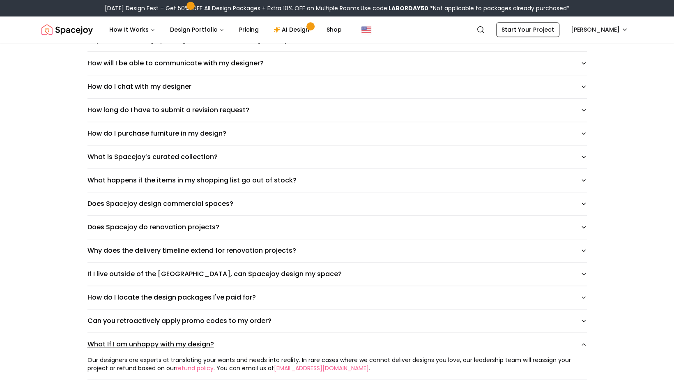
click at [219, 339] on button "What If I am unhappy with my design?" at bounding box center [338, 344] width 500 height 23
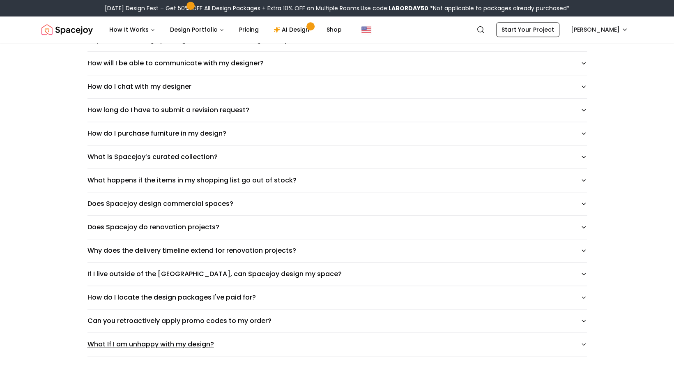
click at [141, 338] on button "What If I am unhappy with my design?" at bounding box center [338, 344] width 500 height 23
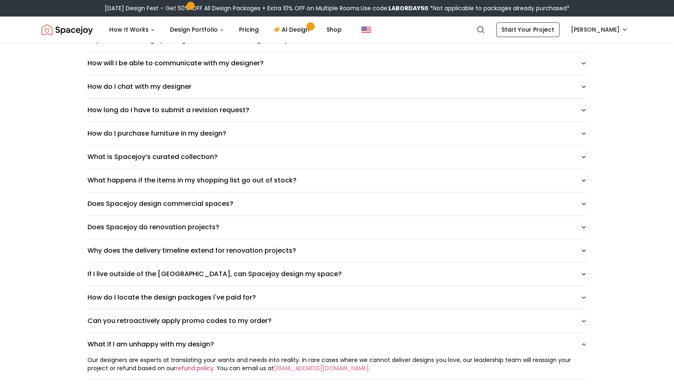
click at [201, 365] on link "refund policy" at bounding box center [195, 368] width 38 height 8
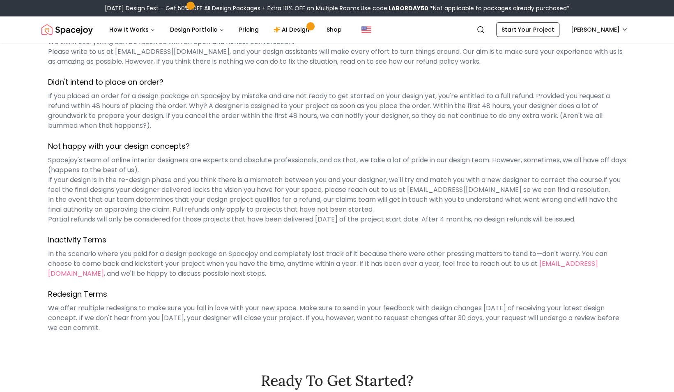
scroll to position [101, 0]
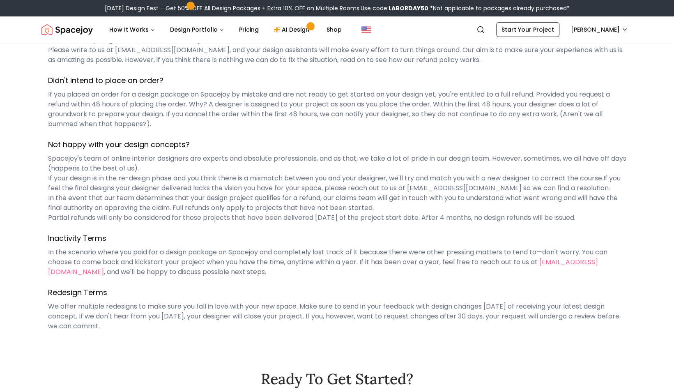
drag, startPoint x: 141, startPoint y: 309, endPoint x: 181, endPoint y: 325, distance: 42.8
click at [181, 325] on p "We offer multiple redesigns to make sure you fall in love with your new space. …" at bounding box center [337, 317] width 579 height 30
drag, startPoint x: 181, startPoint y: 325, endPoint x: 209, endPoint y: 353, distance: 39.8
click at [209, 353] on div "Ready To Get Started? Start Your Project" at bounding box center [338, 392] width 592 height 123
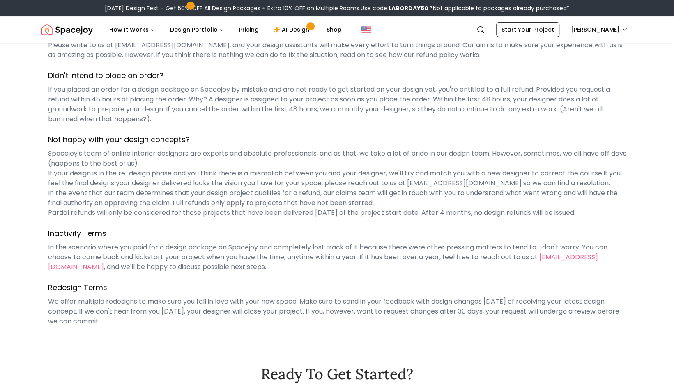
scroll to position [105, 0]
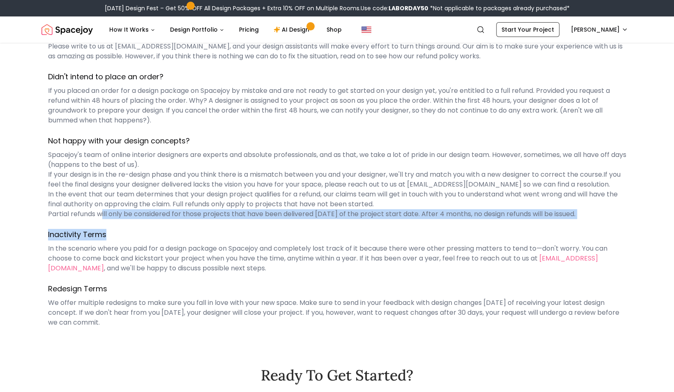
drag, startPoint x: 101, startPoint y: 214, endPoint x: 250, endPoint y: 225, distance: 149.2
click at [250, 225] on div "LAST UPDATED: MAR 02nd, 2025 Spacejoy Refund Policy Hi There! Spacejoy is a sma…" at bounding box center [338, 143] width 592 height 370
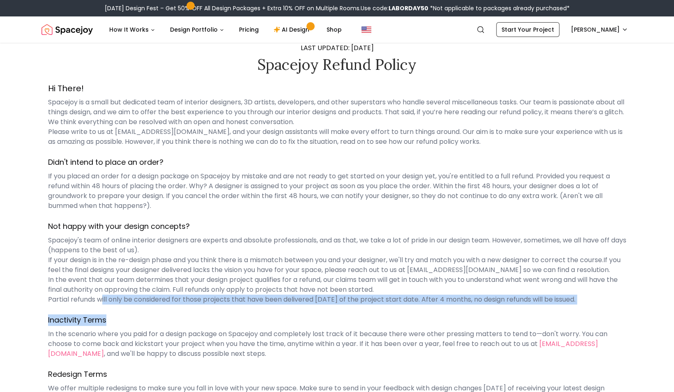
scroll to position [0, 0]
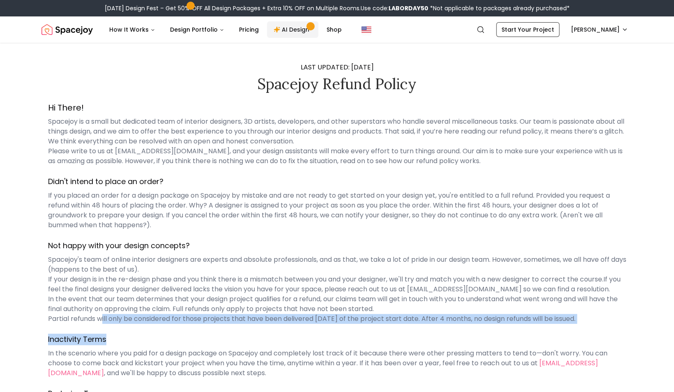
click at [289, 26] on link "AI Design" at bounding box center [292, 29] width 51 height 16
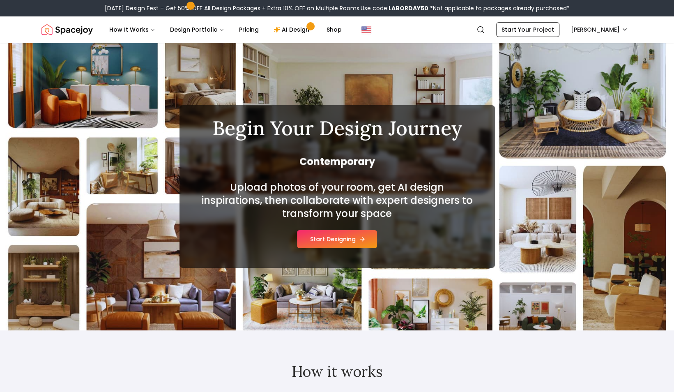
click at [321, 238] on button "Start Designing" at bounding box center [337, 239] width 80 height 18
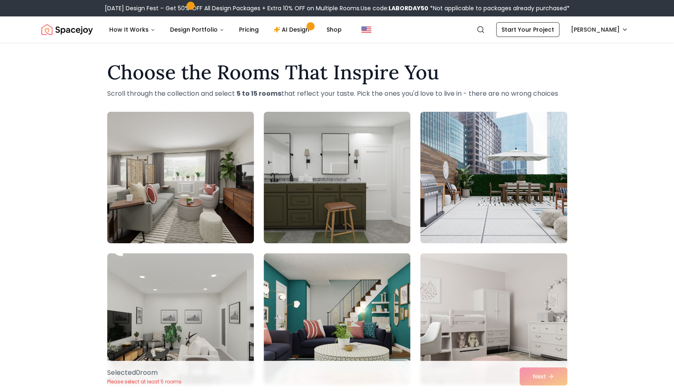
click at [204, 221] on img at bounding box center [181, 177] width 154 height 138
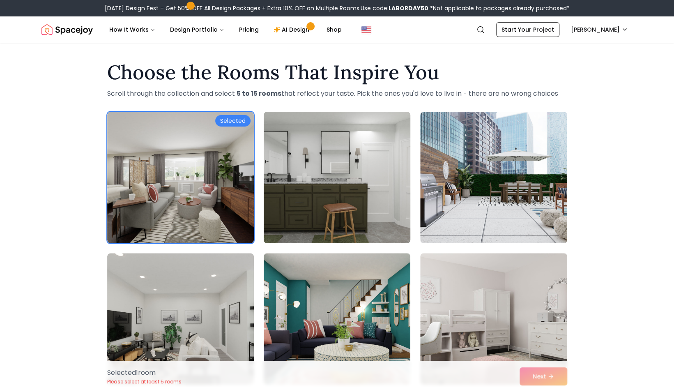
click at [314, 214] on img at bounding box center [337, 177] width 154 height 138
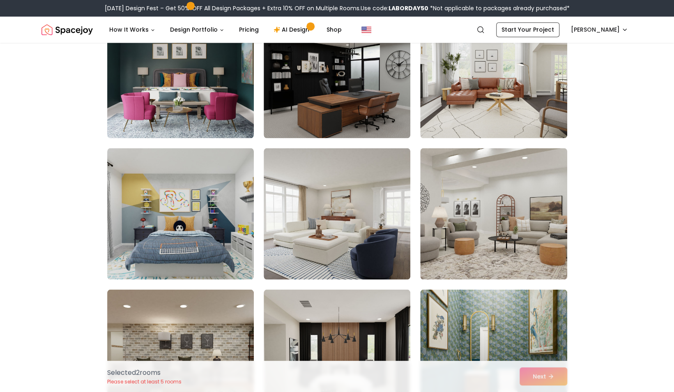
scroll to position [815, 0]
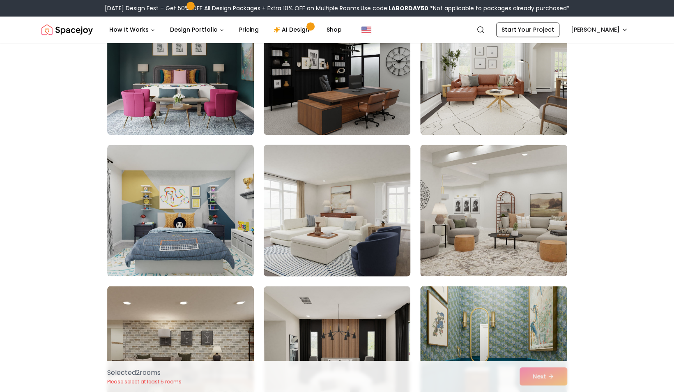
click at [340, 211] on img at bounding box center [337, 210] width 154 height 138
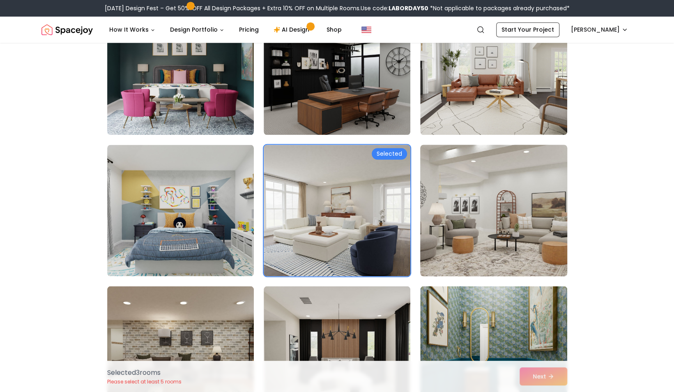
click at [480, 215] on img at bounding box center [494, 210] width 154 height 138
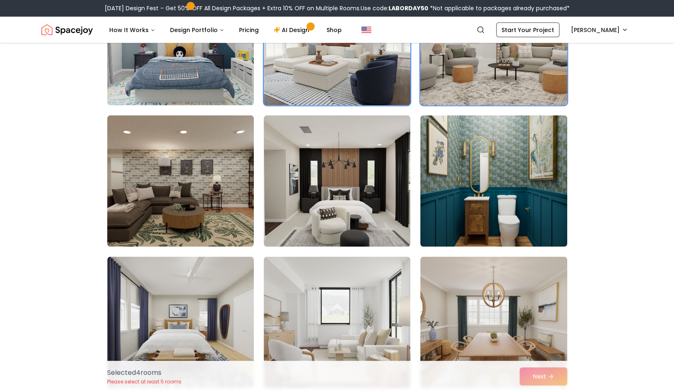
scroll to position [987, 0]
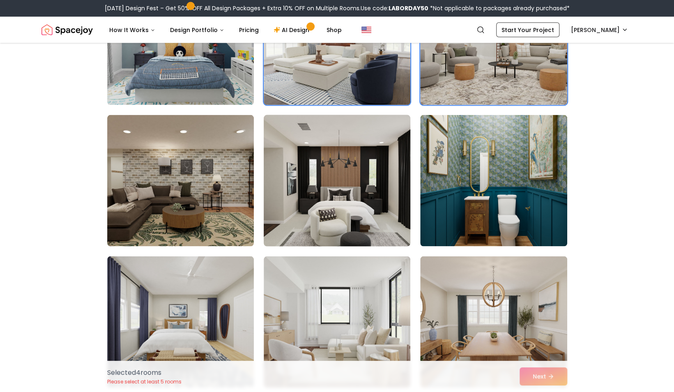
click at [354, 195] on img at bounding box center [337, 180] width 154 height 138
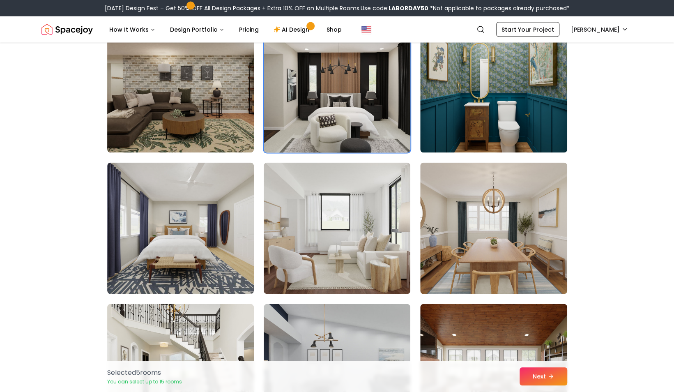
scroll to position [1088, 0]
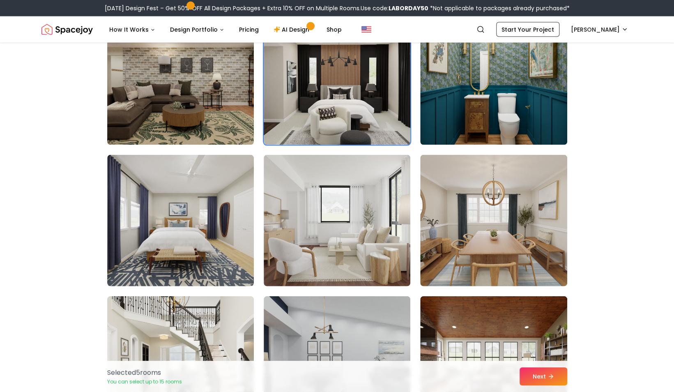
click at [354, 195] on img at bounding box center [337, 220] width 147 height 131
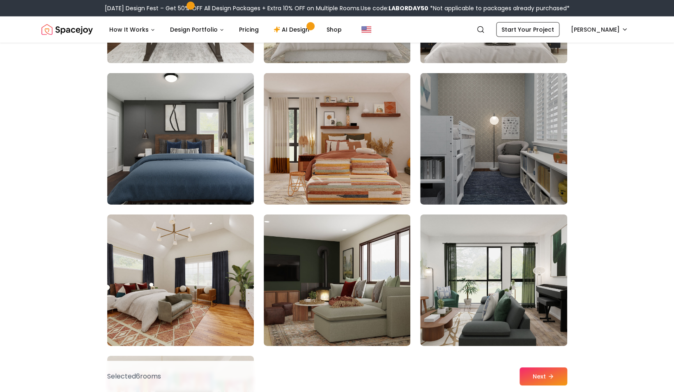
scroll to position [1595, 0]
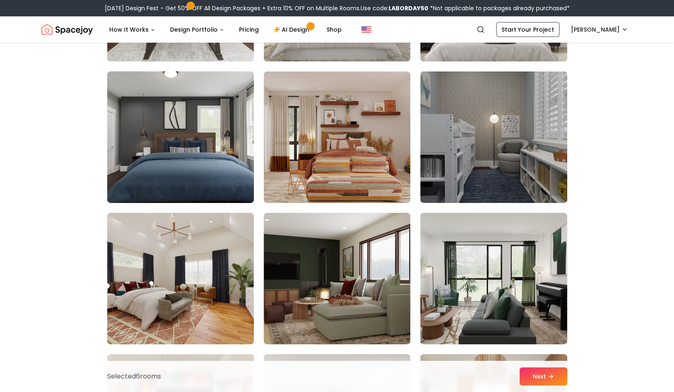
click at [185, 154] on img at bounding box center [181, 137] width 154 height 138
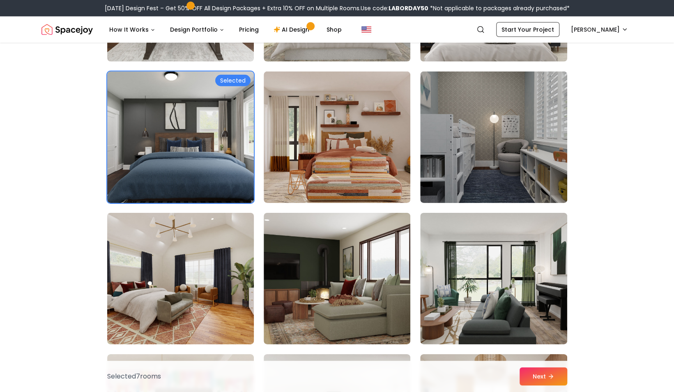
click at [193, 271] on img at bounding box center [181, 279] width 154 height 138
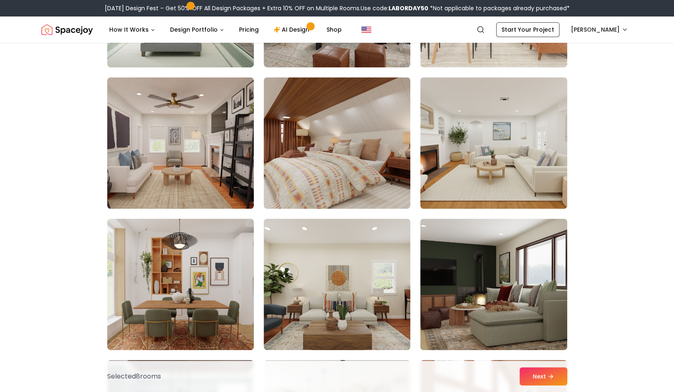
scroll to position [2341, 0]
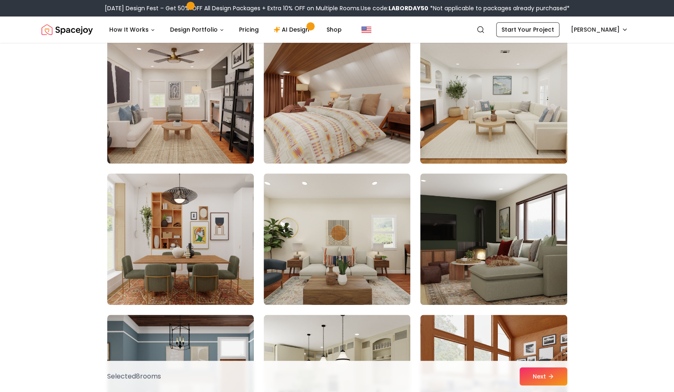
click at [463, 109] on img at bounding box center [494, 98] width 154 height 138
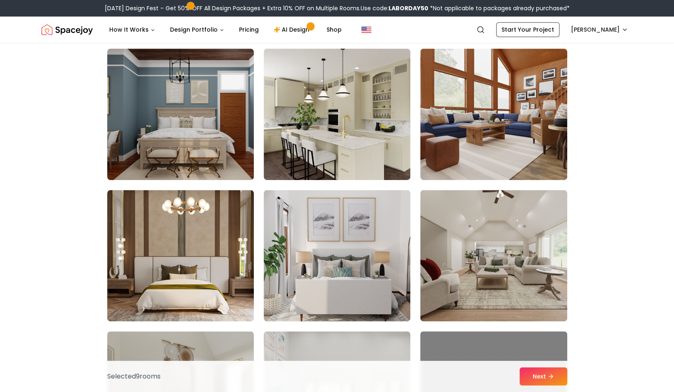
scroll to position [2609, 0]
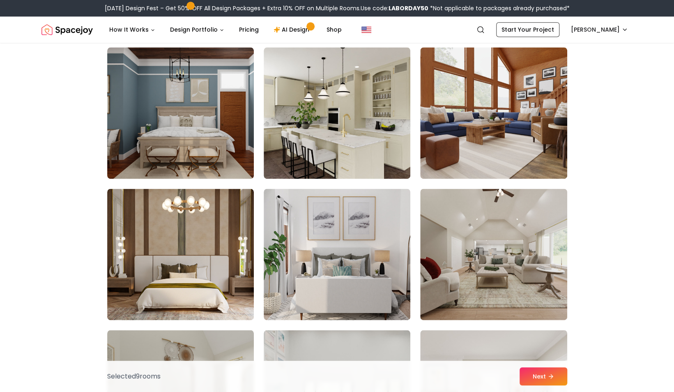
click at [365, 238] on img at bounding box center [337, 254] width 147 height 131
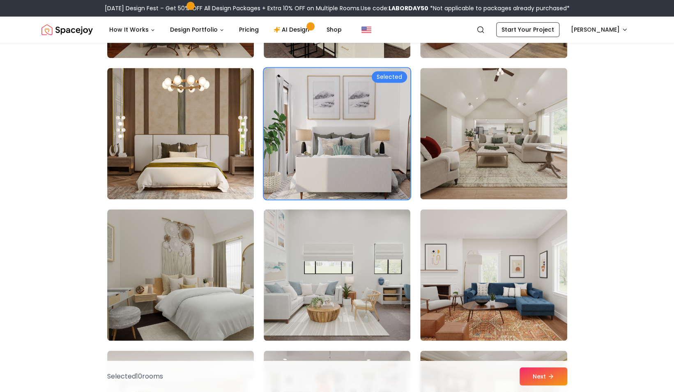
scroll to position [2732, 0]
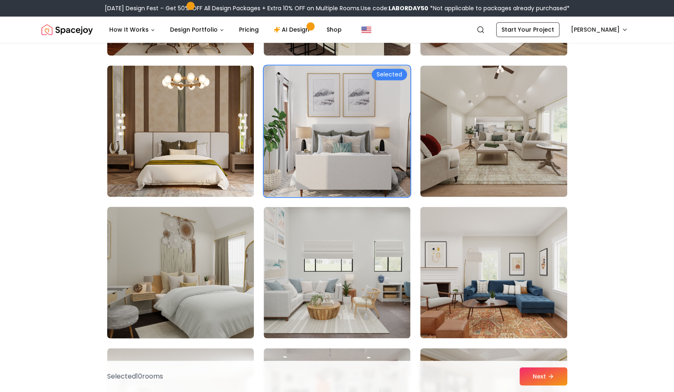
click at [194, 293] on img at bounding box center [181, 272] width 154 height 138
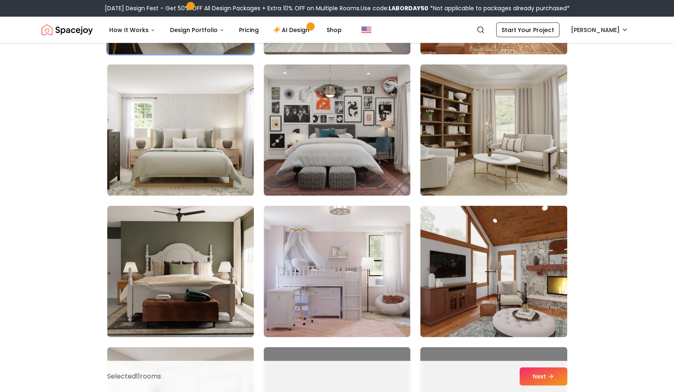
scroll to position [3017, 0]
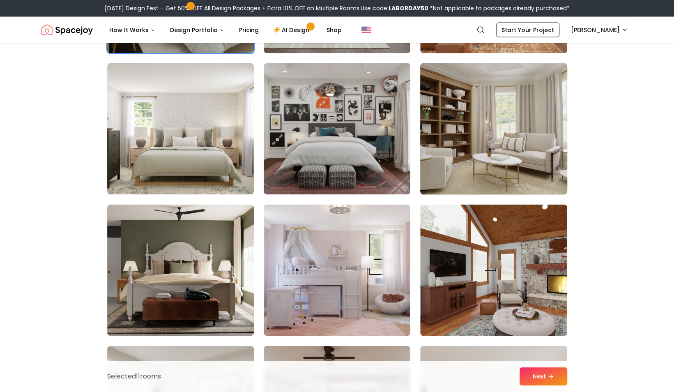
click at [482, 135] on img at bounding box center [494, 129] width 154 height 138
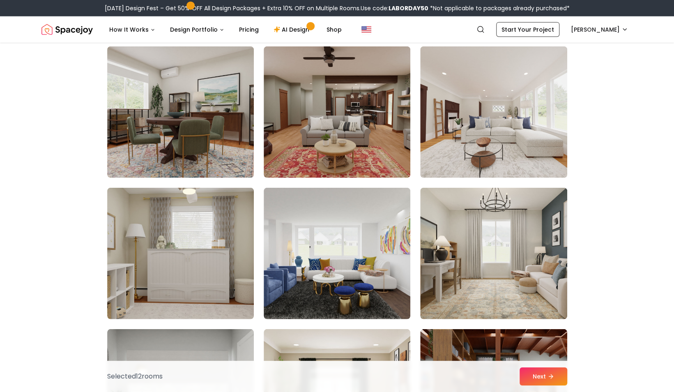
scroll to position [3317, 0]
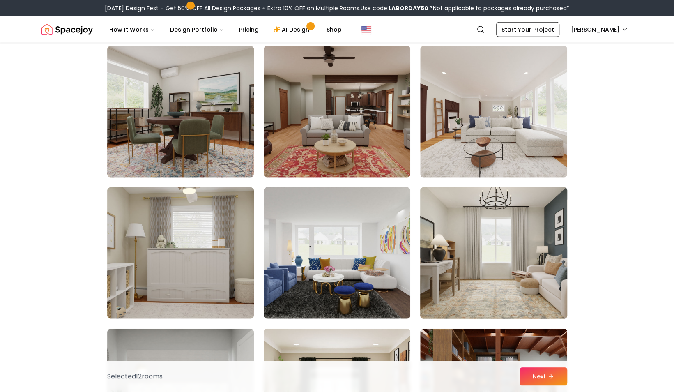
click at [488, 275] on img at bounding box center [494, 253] width 154 height 138
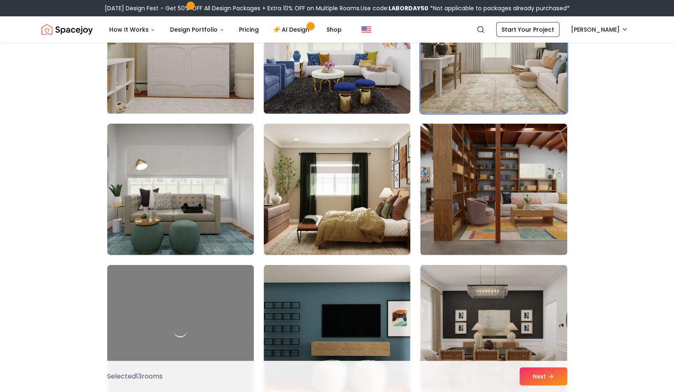
scroll to position [3522, 0]
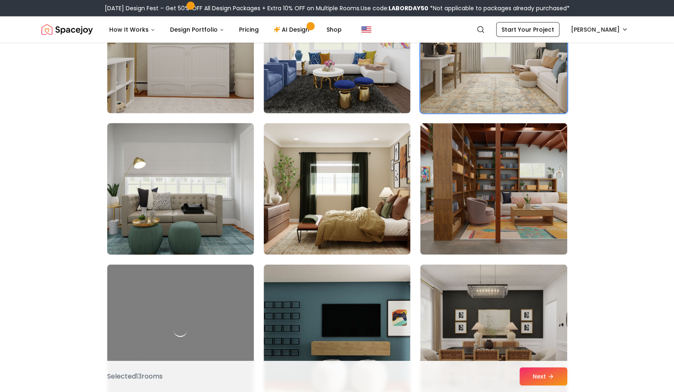
click at [219, 224] on img at bounding box center [181, 189] width 154 height 138
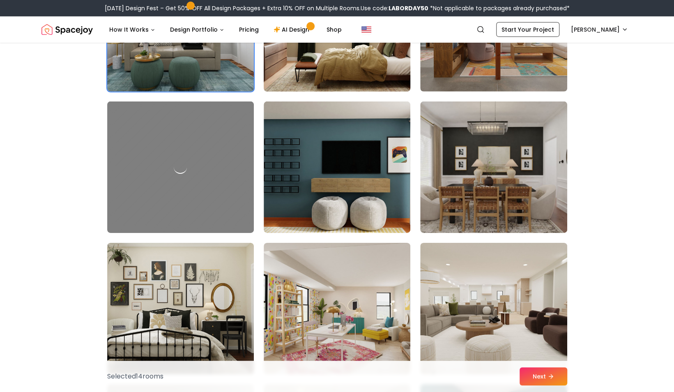
scroll to position [3686, 0]
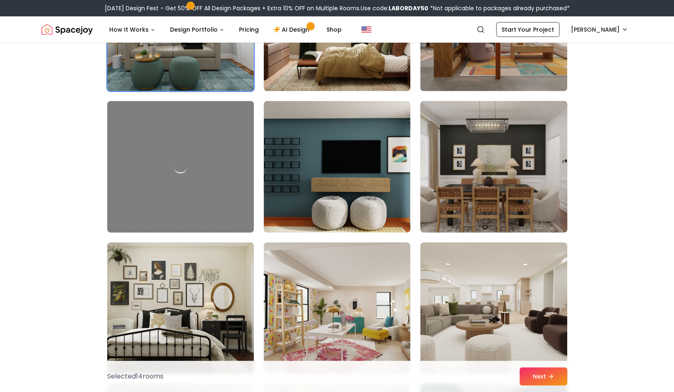
click at [455, 173] on img at bounding box center [494, 167] width 154 height 138
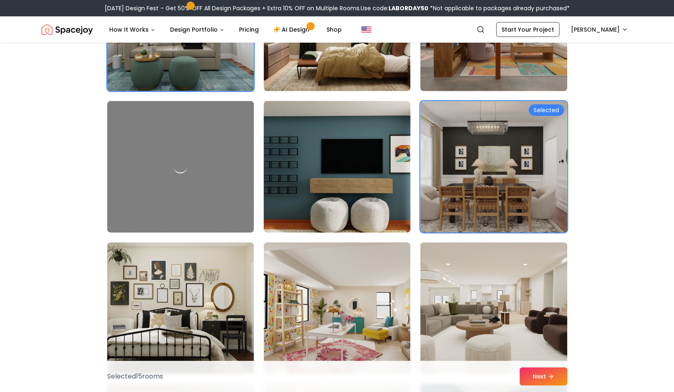
click at [323, 180] on img at bounding box center [337, 167] width 154 height 138
click at [340, 142] on img at bounding box center [337, 167] width 154 height 138
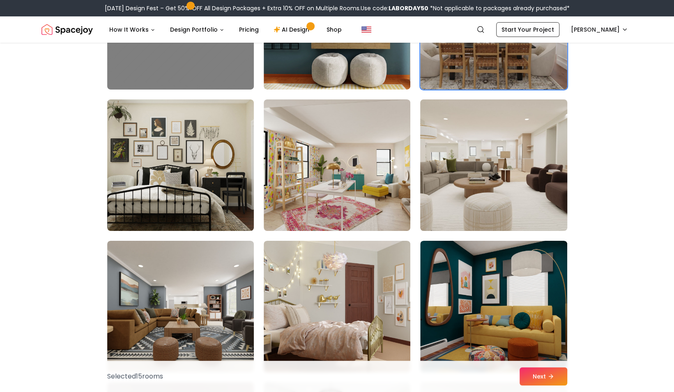
scroll to position [3830, 0]
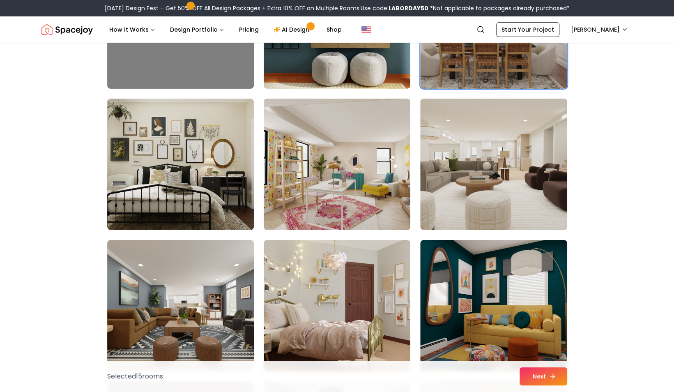
click at [548, 372] on button "Next" at bounding box center [544, 376] width 48 height 18
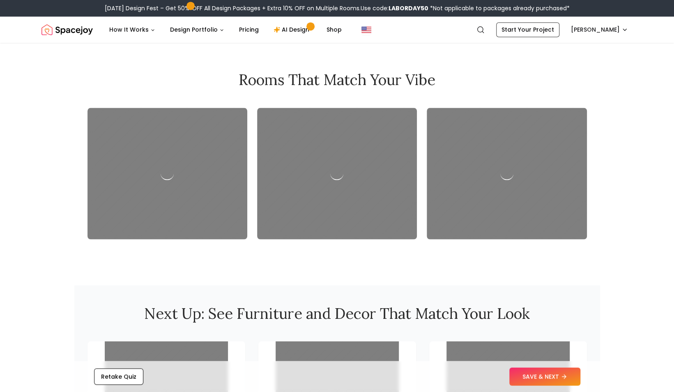
scroll to position [856, 0]
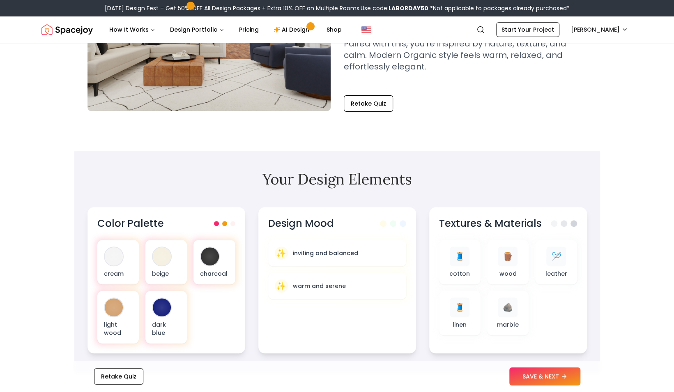
scroll to position [224, 0]
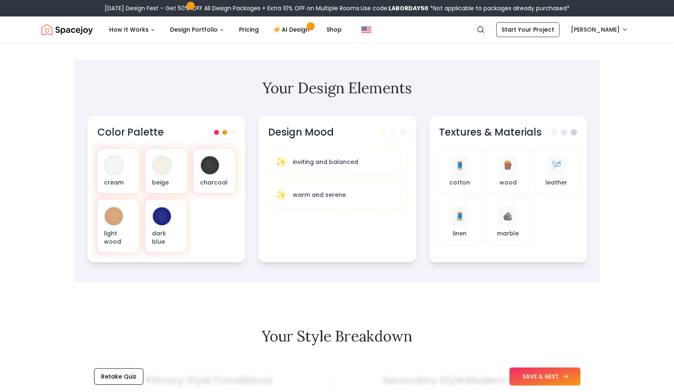
click at [533, 378] on button "SAVE & NEXT" at bounding box center [545, 376] width 71 height 18
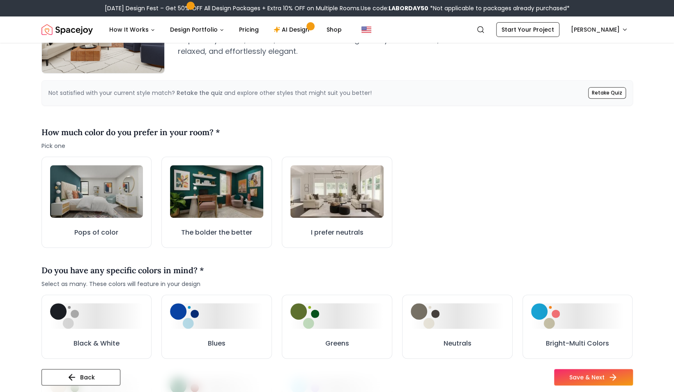
scroll to position [173, 0]
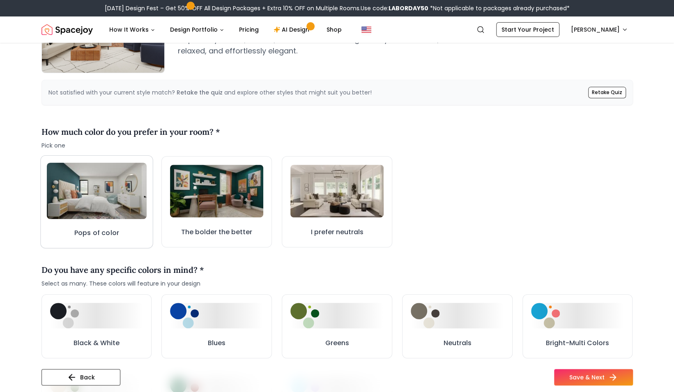
click at [77, 181] on img at bounding box center [96, 191] width 100 height 56
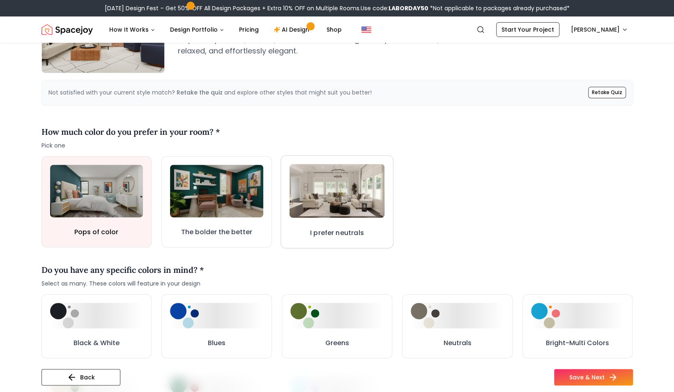
click at [290, 191] on img at bounding box center [337, 190] width 95 height 53
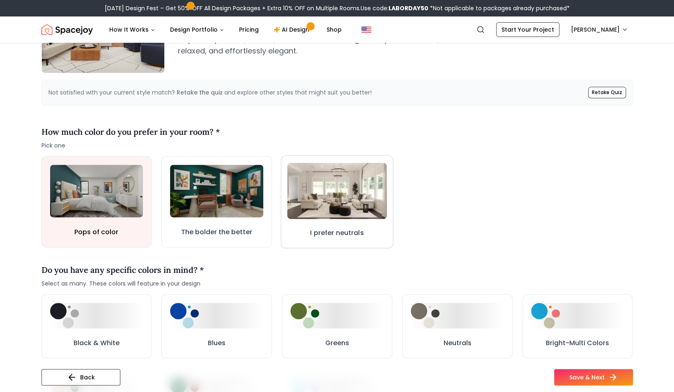
click at [344, 205] on img at bounding box center [336, 191] width 99 height 56
click at [354, 176] on img at bounding box center [337, 191] width 100 height 56
click at [367, 212] on img at bounding box center [337, 191] width 100 height 56
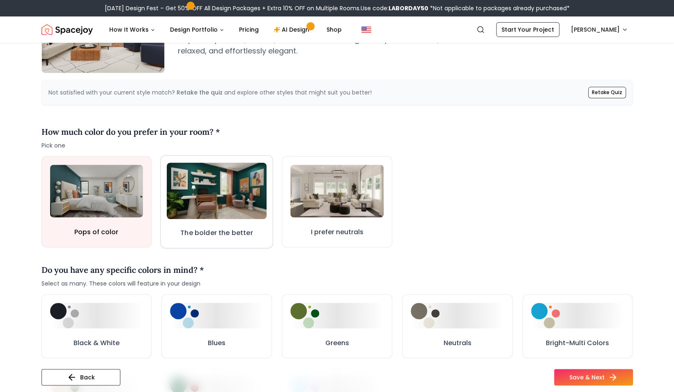
click at [191, 208] on img at bounding box center [217, 191] width 100 height 56
click at [191, 208] on img at bounding box center [217, 190] width 98 height 55
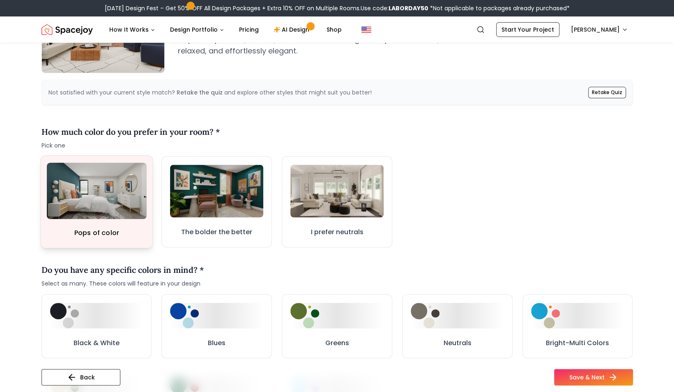
click at [97, 209] on img at bounding box center [96, 191] width 100 height 56
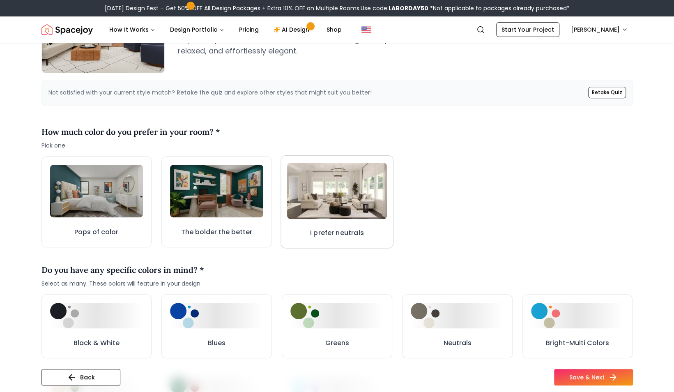
click at [325, 198] on img at bounding box center [337, 191] width 100 height 56
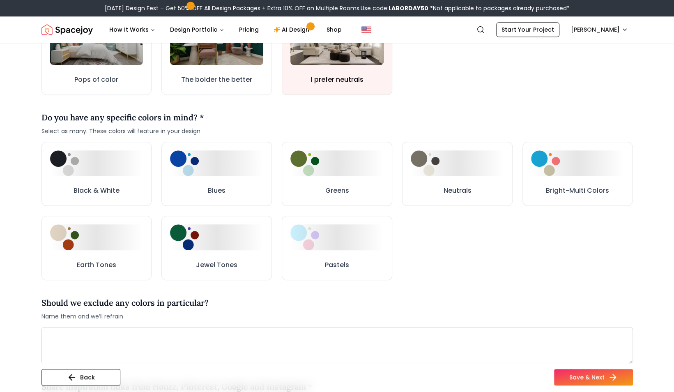
scroll to position [327, 0]
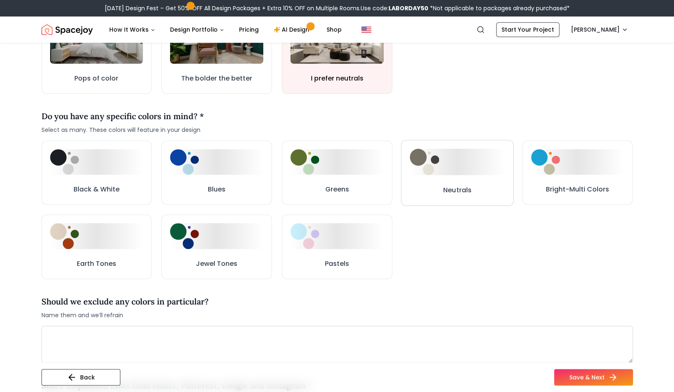
click at [454, 179] on button "Neutrals" at bounding box center [457, 173] width 113 height 66
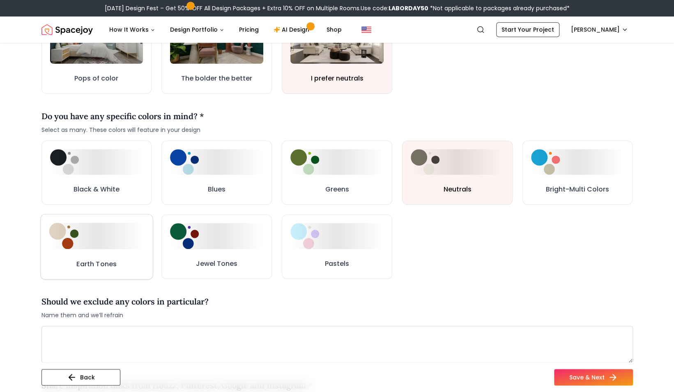
click at [72, 256] on button "Earth Tones" at bounding box center [96, 247] width 113 height 66
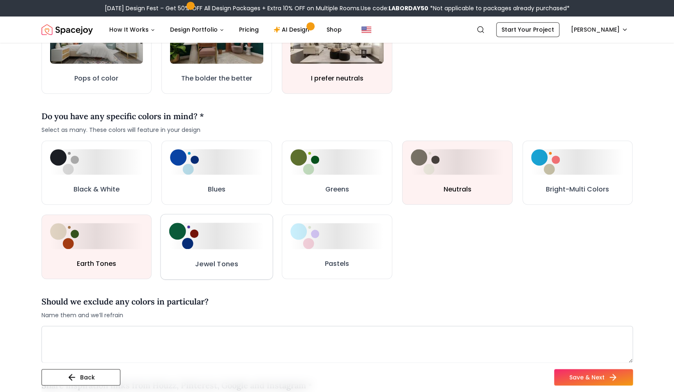
click at [203, 263] on h3 "Jewel Tones" at bounding box center [216, 264] width 43 height 10
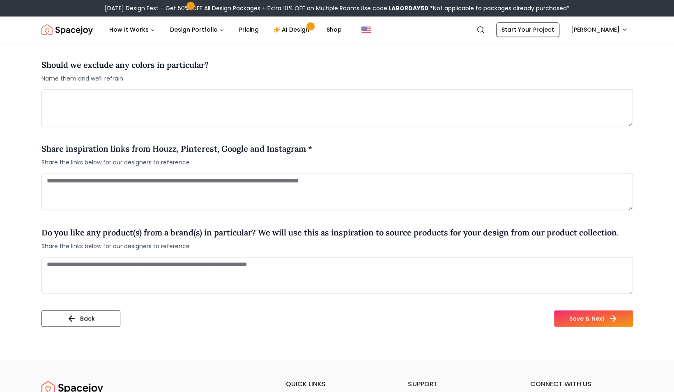
scroll to position [564, 0]
click at [610, 322] on button "Save & Next" at bounding box center [593, 318] width 79 height 16
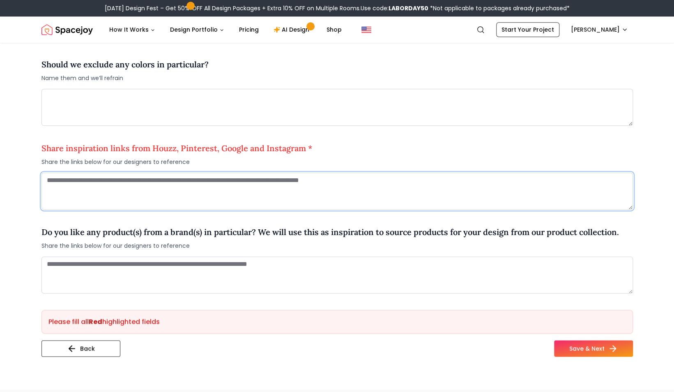
click at [175, 187] on textarea at bounding box center [338, 191] width 592 height 37
click at [231, 189] on textarea at bounding box center [338, 191] width 592 height 37
paste textarea "**********"
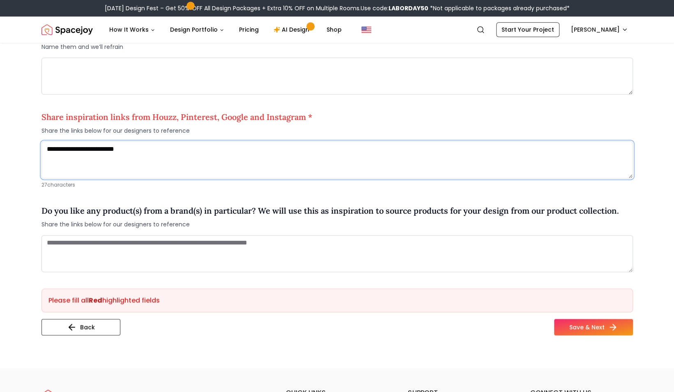
scroll to position [597, 0]
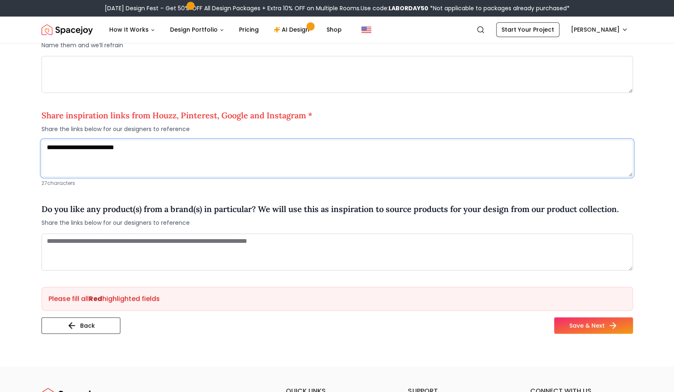
click at [149, 140] on textarea "**********" at bounding box center [338, 158] width 592 height 37
paste textarea "**********"
type textarea "**********"
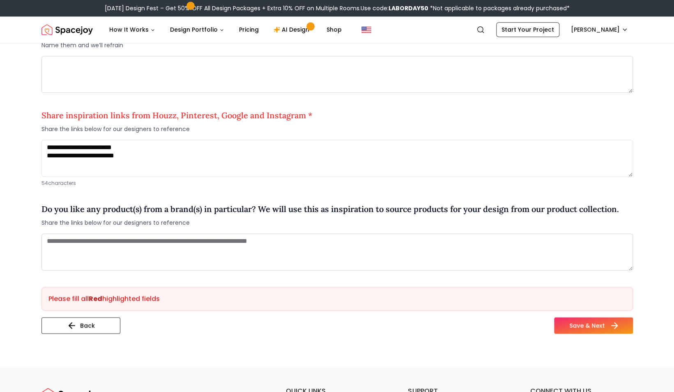
click at [573, 325] on button "Save & Next" at bounding box center [593, 325] width 79 height 16
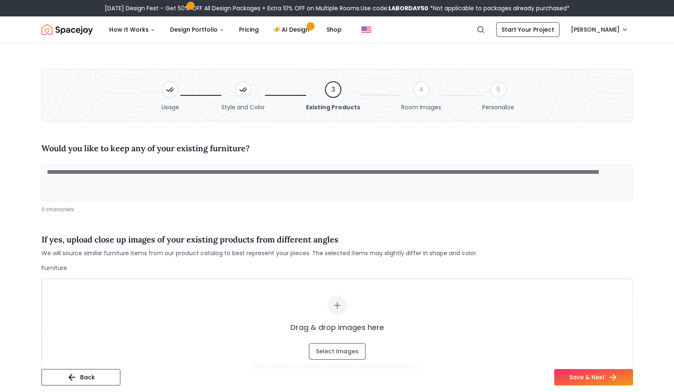
click at [219, 187] on textarea at bounding box center [338, 182] width 592 height 37
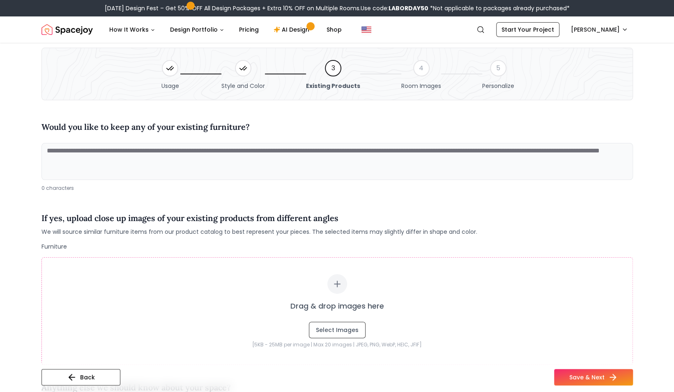
click at [168, 69] on icon at bounding box center [170, 68] width 8 height 8
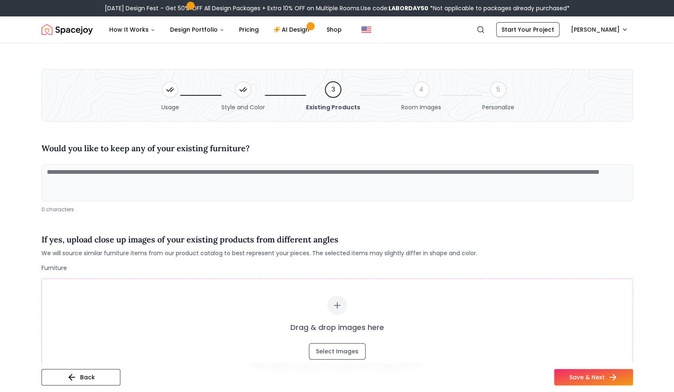
scroll to position [265, 0]
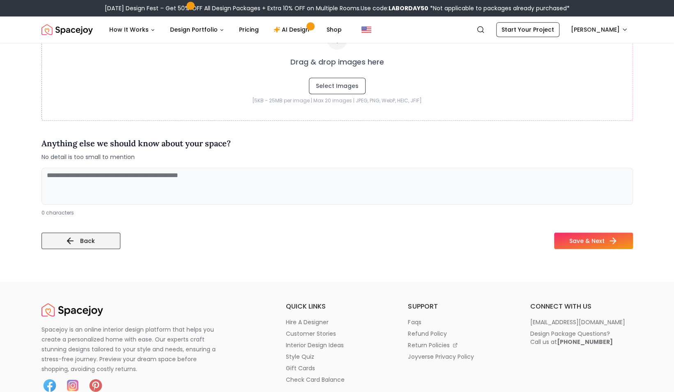
click at [76, 241] on button "Back" at bounding box center [81, 241] width 79 height 16
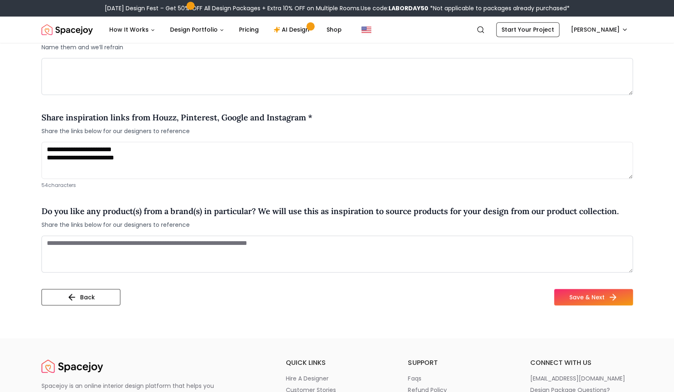
scroll to position [604, 0]
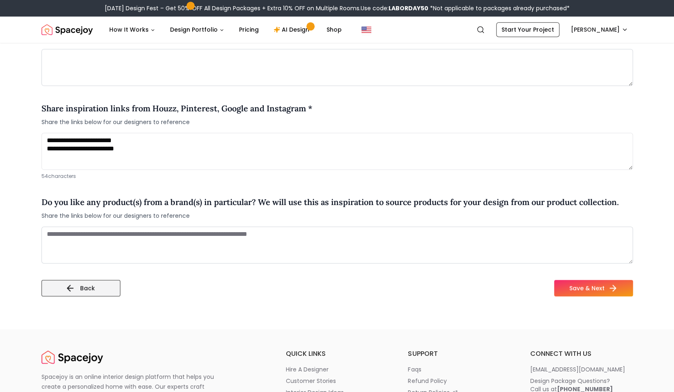
click at [78, 292] on button "Back" at bounding box center [81, 288] width 79 height 16
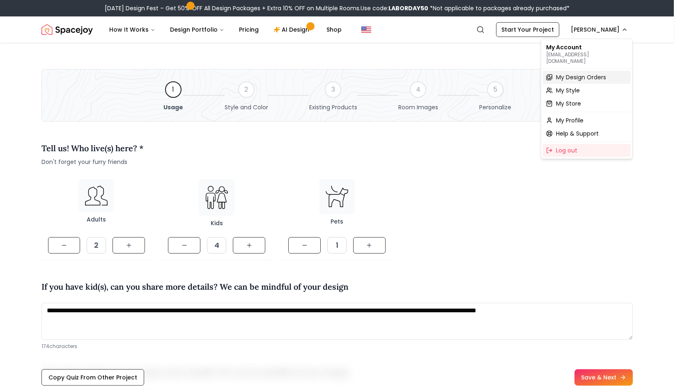
click at [574, 73] on span "My Design Orders" at bounding box center [581, 77] width 50 height 8
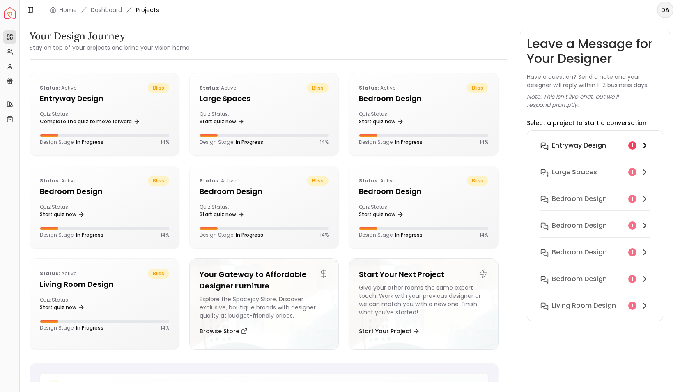
click at [606, 146] on h6 "entryway design" at bounding box center [579, 146] width 54 height 10
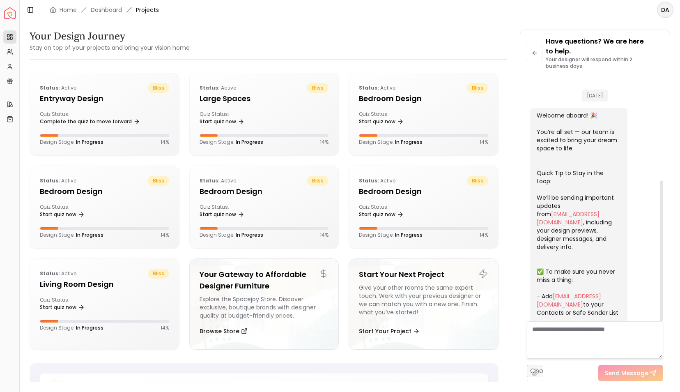
scroll to position [182, 0]
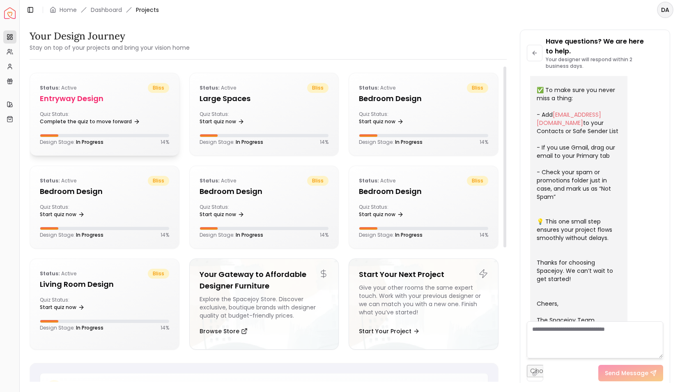
click at [93, 102] on h5 "entryway design" at bounding box center [104, 99] width 129 height 12
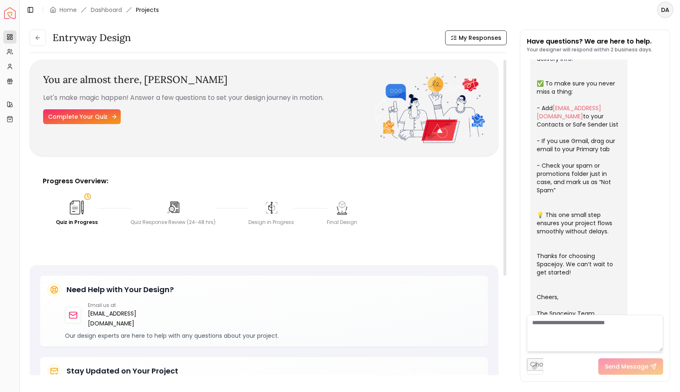
click at [93, 114] on link "Complete Your Quiz" at bounding box center [82, 116] width 78 height 15
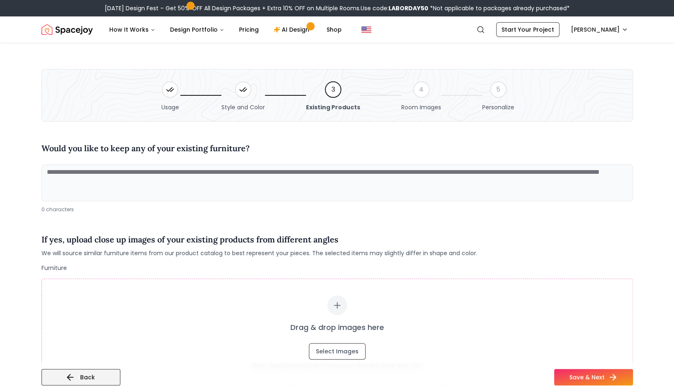
click at [58, 375] on button "Back" at bounding box center [81, 377] width 79 height 16
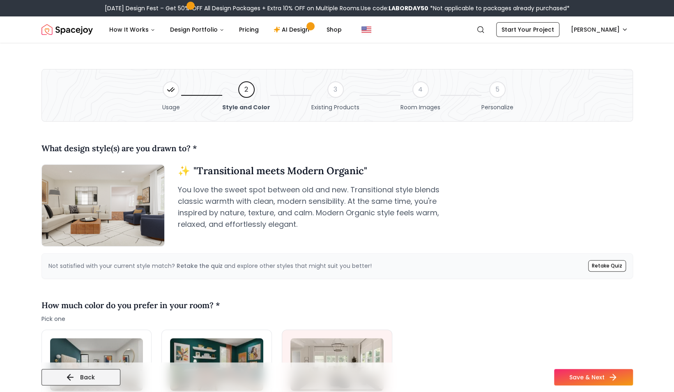
click at [69, 376] on icon at bounding box center [70, 377] width 10 height 10
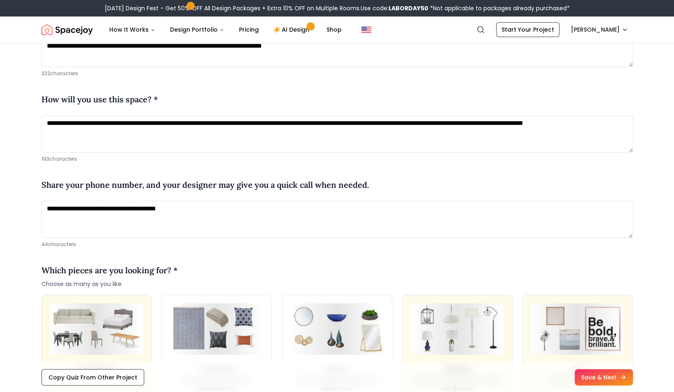
scroll to position [445, 0]
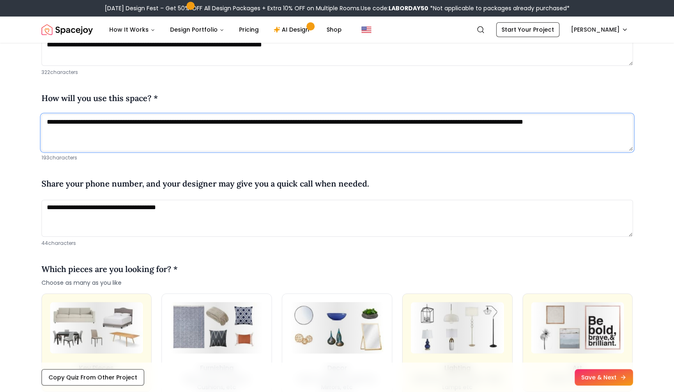
drag, startPoint x: 105, startPoint y: 133, endPoint x: 33, endPoint y: 114, distance: 74.7
click at [33, 114] on div "**********" at bounding box center [337, 292] width 631 height 1388
click at [108, 133] on textarea "**********" at bounding box center [338, 132] width 592 height 37
drag, startPoint x: 121, startPoint y: 121, endPoint x: 0, endPoint y: 99, distance: 123.1
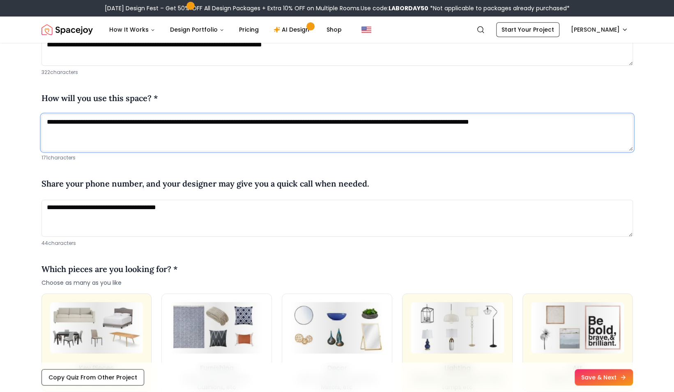
drag, startPoint x: 604, startPoint y: 122, endPoint x: 158, endPoint y: 80, distance: 448.6
click at [158, 80] on div "**********" at bounding box center [338, 322] width 592 height 1273
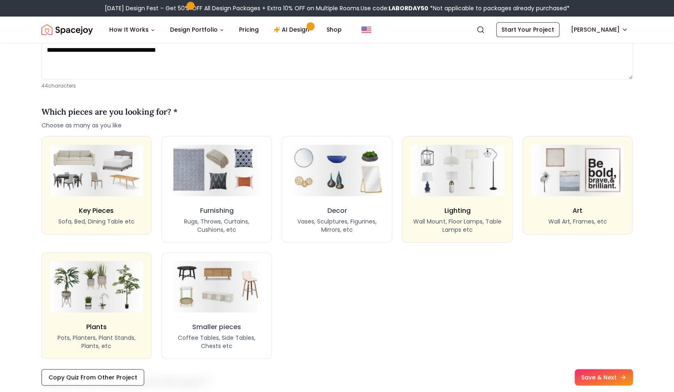
scroll to position [611, 0]
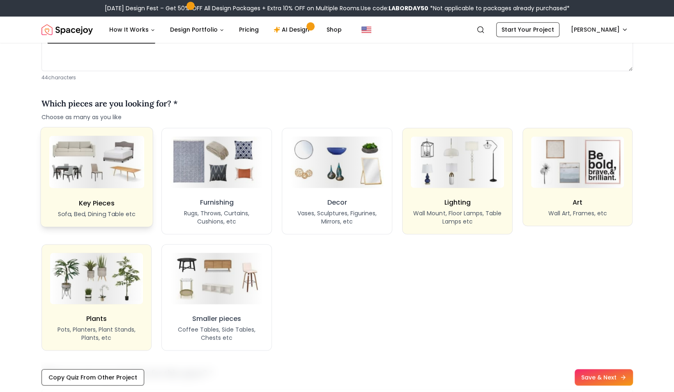
type textarea "**********"
click at [101, 191] on button "Key Pieces Sofa, Bed, Dining Table etc" at bounding box center [96, 177] width 113 height 100
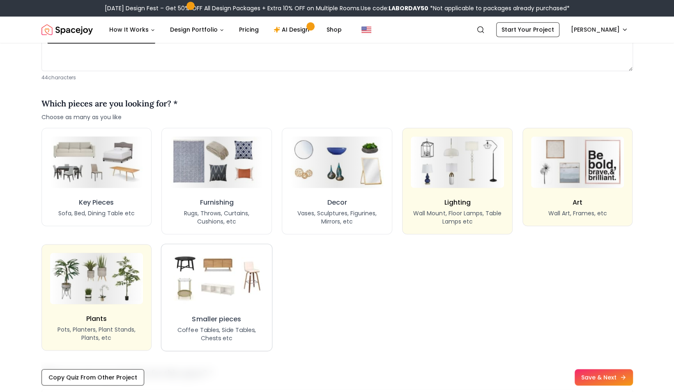
click at [183, 303] on img at bounding box center [217, 278] width 99 height 54
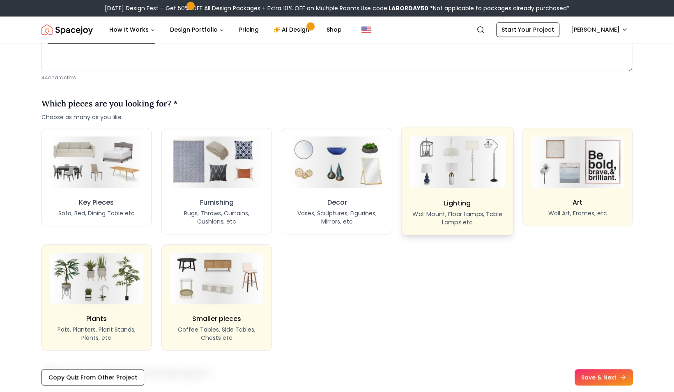
click at [476, 200] on div "Lighting Wall Mount, Floor Lamps, Table Lamps etc" at bounding box center [457, 212] width 95 height 28
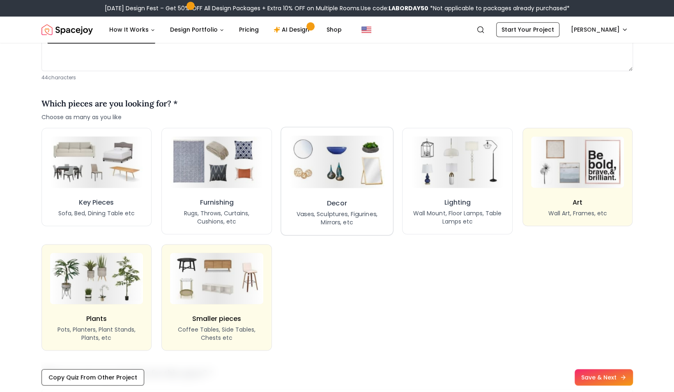
click at [318, 208] on div "Decor Vases, Sculptures, Figurines, Mirrors, etc" at bounding box center [337, 212] width 95 height 28
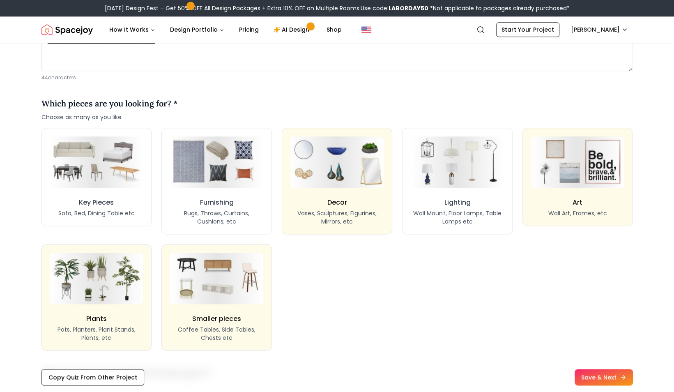
scroll to position [655, 0]
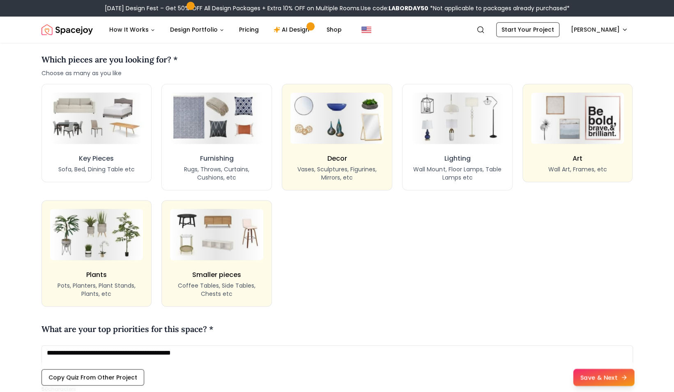
click at [609, 376] on button "Save & Next" at bounding box center [603, 377] width 61 height 17
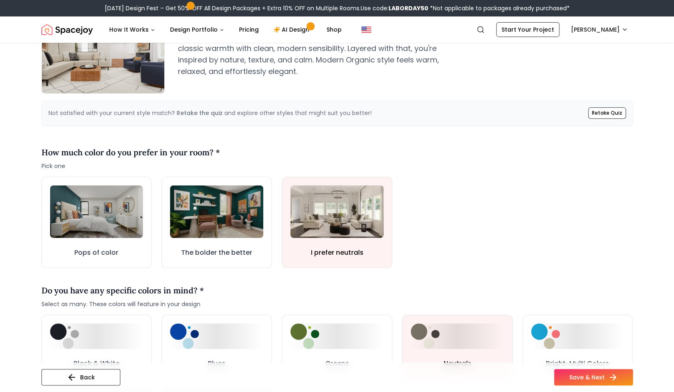
scroll to position [152, 0]
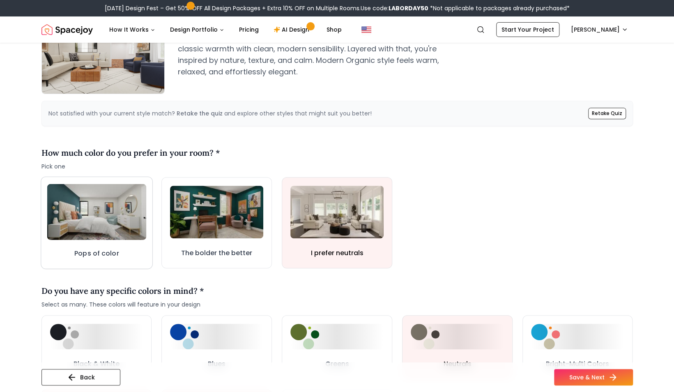
click at [103, 205] on img at bounding box center [96, 212] width 99 height 56
click at [86, 229] on img at bounding box center [97, 212] width 100 height 56
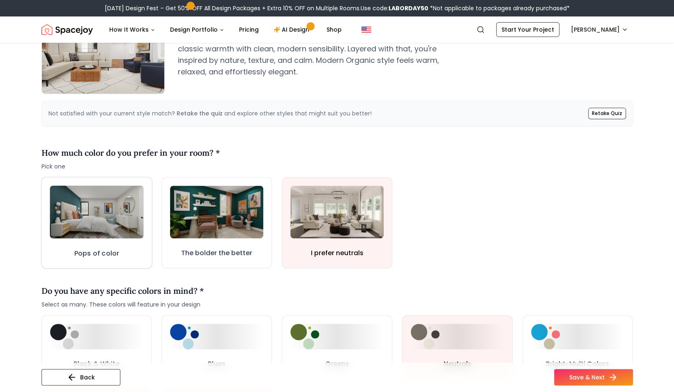
click at [95, 251] on h3 "Pops of color" at bounding box center [96, 253] width 45 height 10
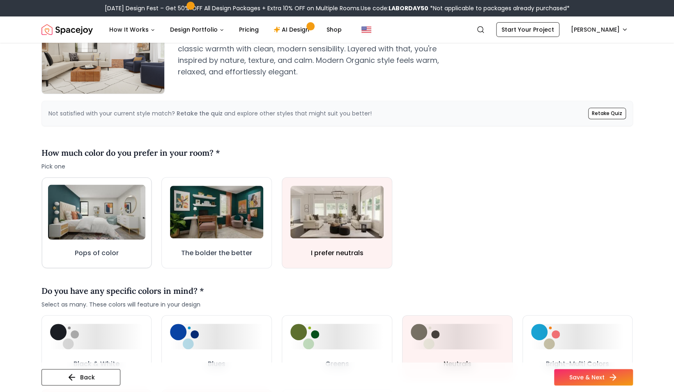
click at [103, 237] on img at bounding box center [96, 211] width 97 height 55
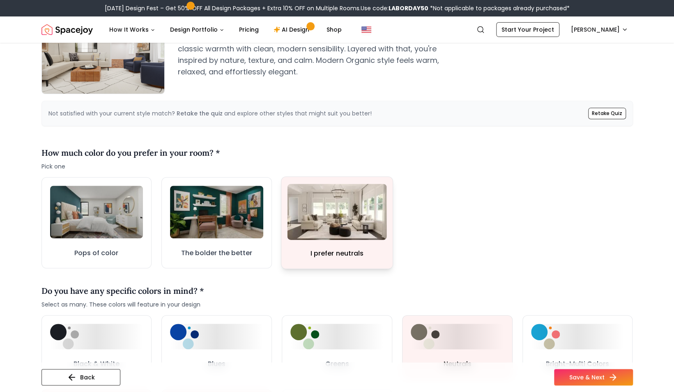
click at [335, 227] on img at bounding box center [337, 212] width 99 height 56
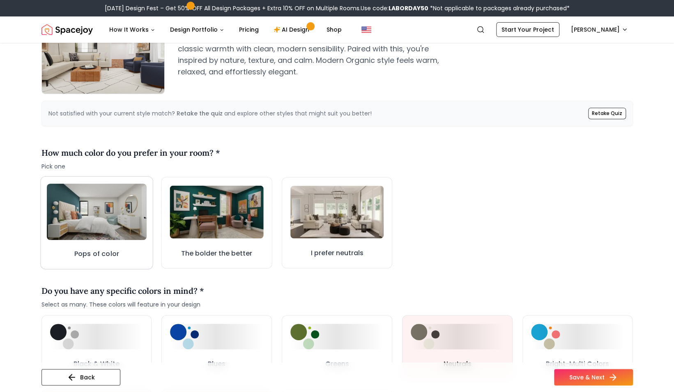
click at [100, 225] on img at bounding box center [96, 212] width 100 height 56
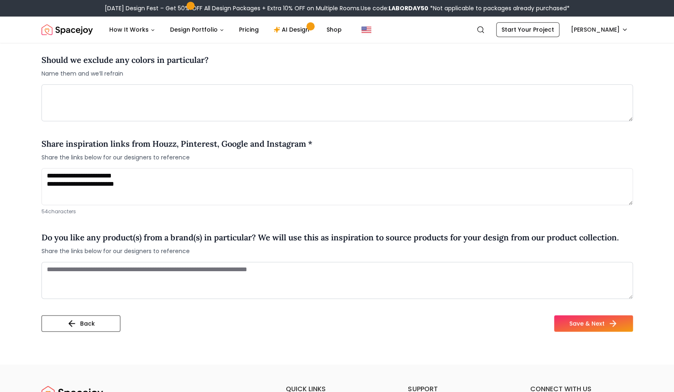
scroll to position [570, 0]
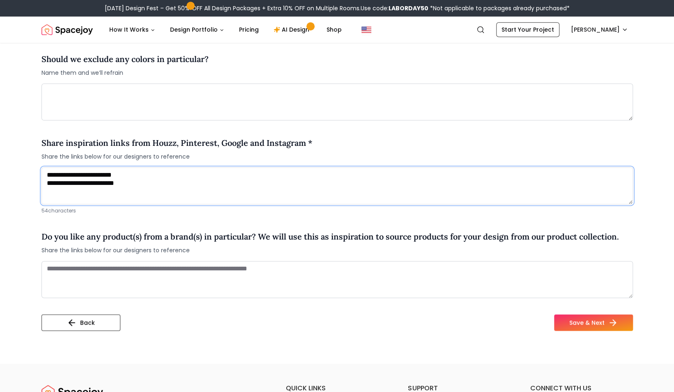
drag, startPoint x: 135, startPoint y: 182, endPoint x: -2, endPoint y: 164, distance: 137.6
click at [0, 164] on html "[DATE] Design Fest – Get 50% OFF All Design Packages + Extra 10% OFF on Multipl…" at bounding box center [337, 191] width 674 height 1522
type textarea "**********"
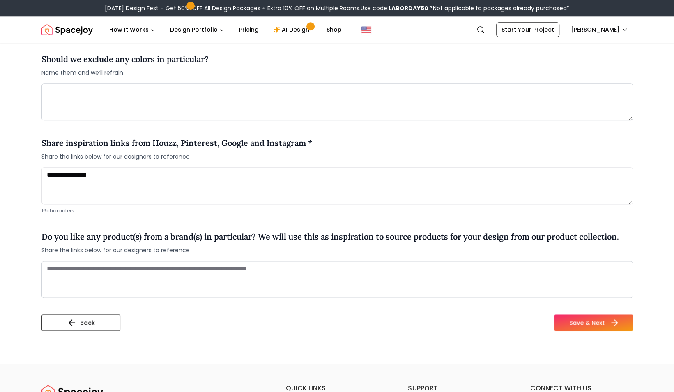
click at [598, 325] on button "Save & Next" at bounding box center [593, 322] width 79 height 16
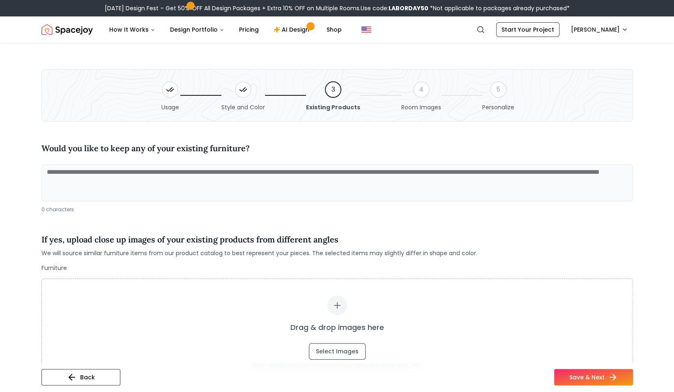
click at [230, 183] on textarea at bounding box center [338, 182] width 592 height 37
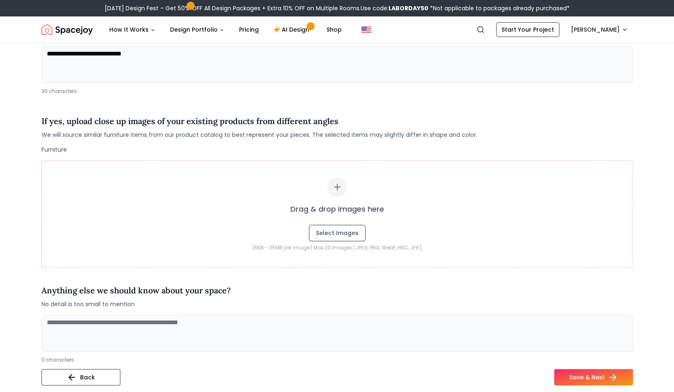
scroll to position [119, 0]
type textarea "**********"
click at [605, 369] on button "Save & Next" at bounding box center [593, 377] width 79 height 16
